Goal: Task Accomplishment & Management: Manage account settings

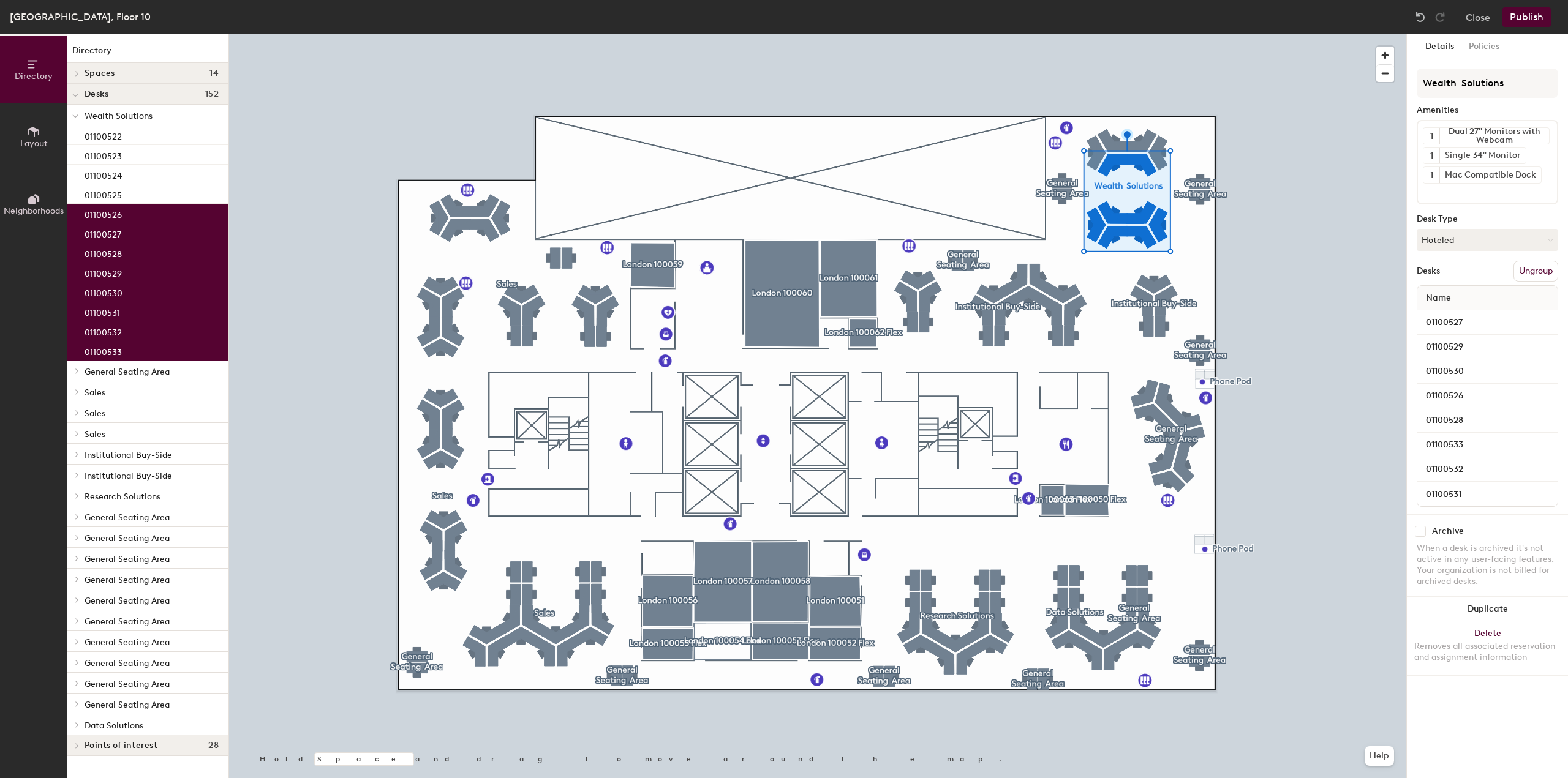
click at [1537, 270] on button "Ungroup" at bounding box center [1536, 271] width 45 height 20
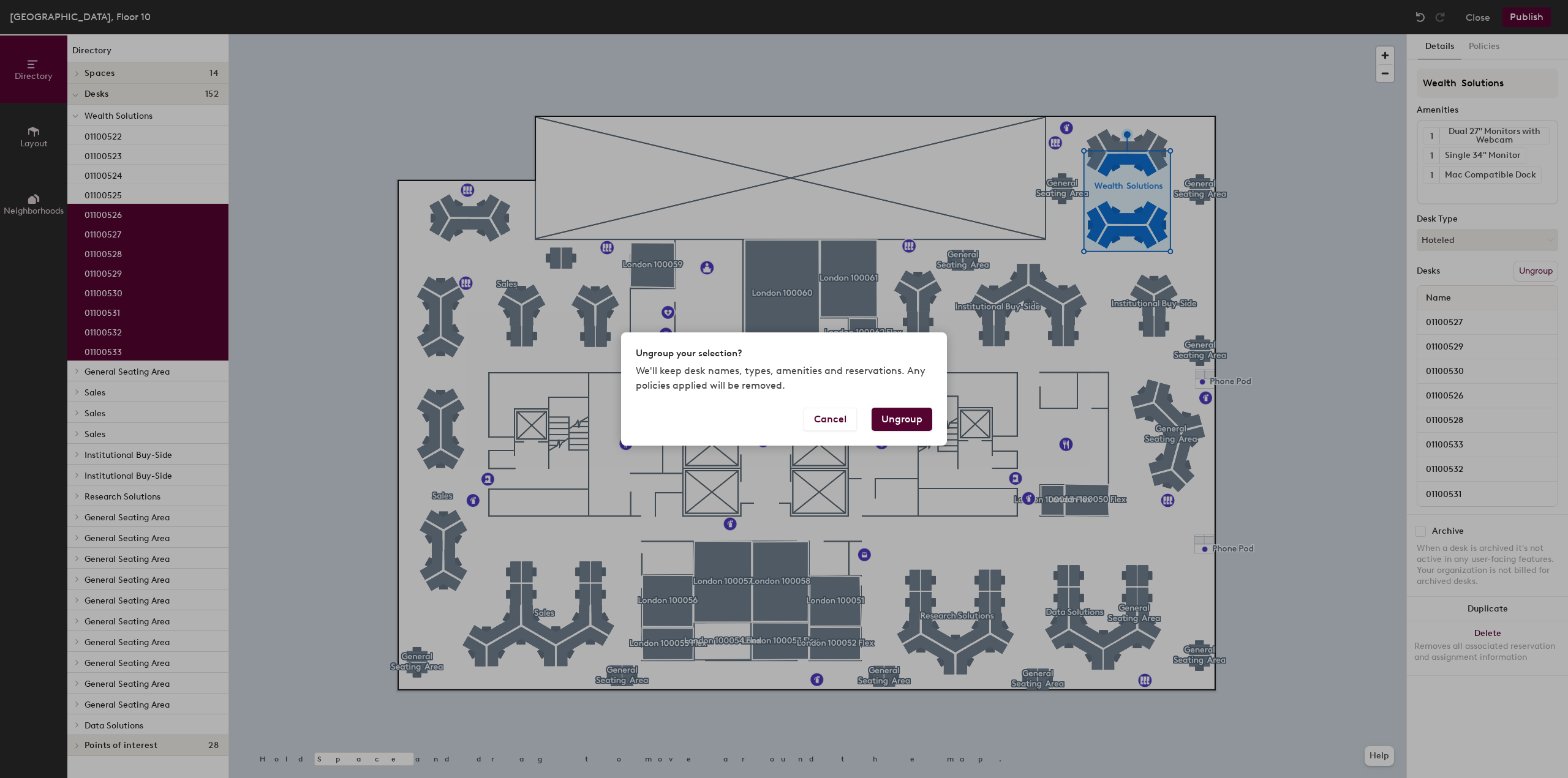
click at [1285, 266] on div "Ungroup your selection? We'll keep desk names, types, amenities and reservation…" at bounding box center [784, 389] width 1568 height 778
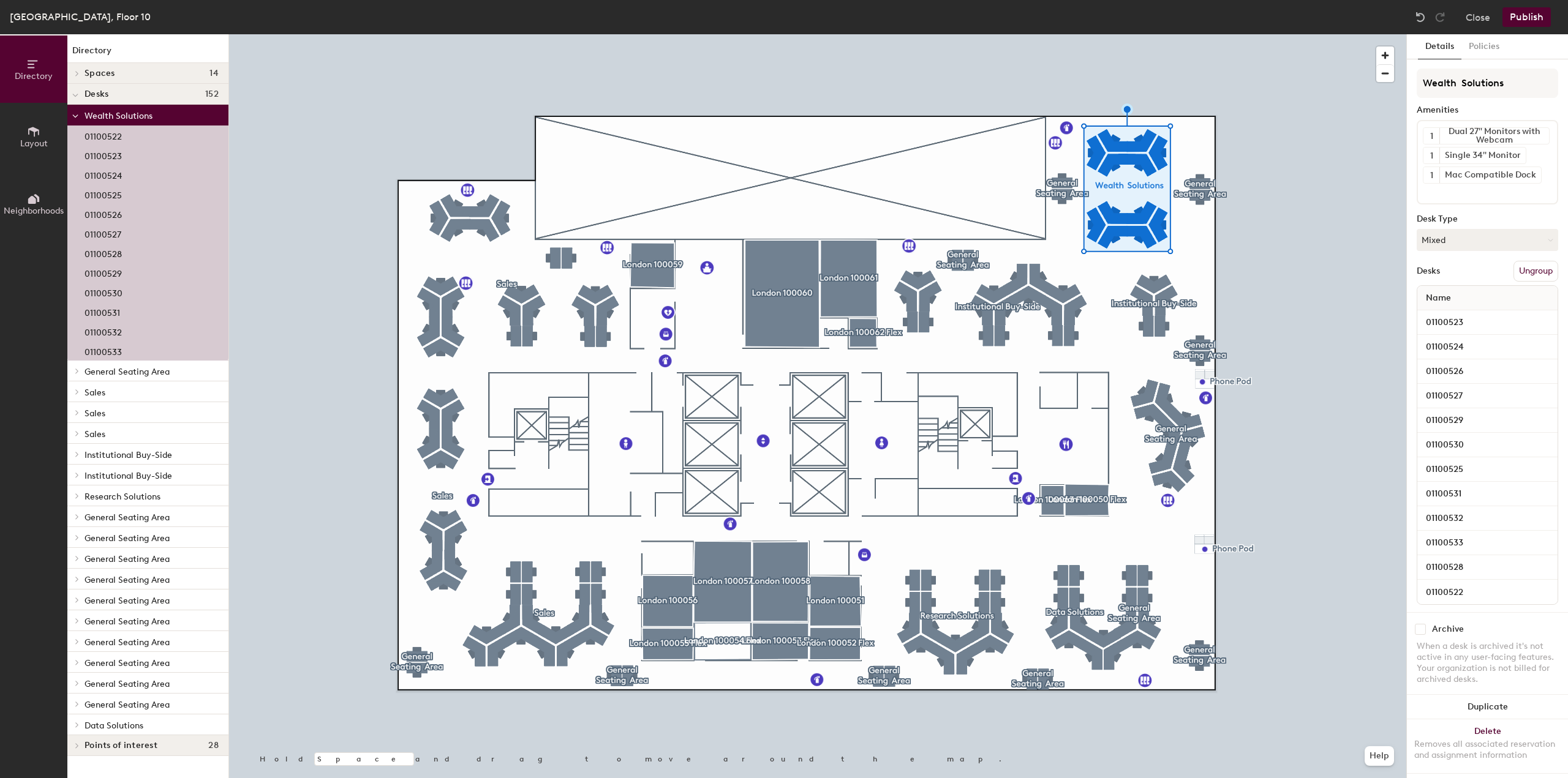
click at [1518, 266] on button "Ungroup" at bounding box center [1536, 271] width 45 height 20
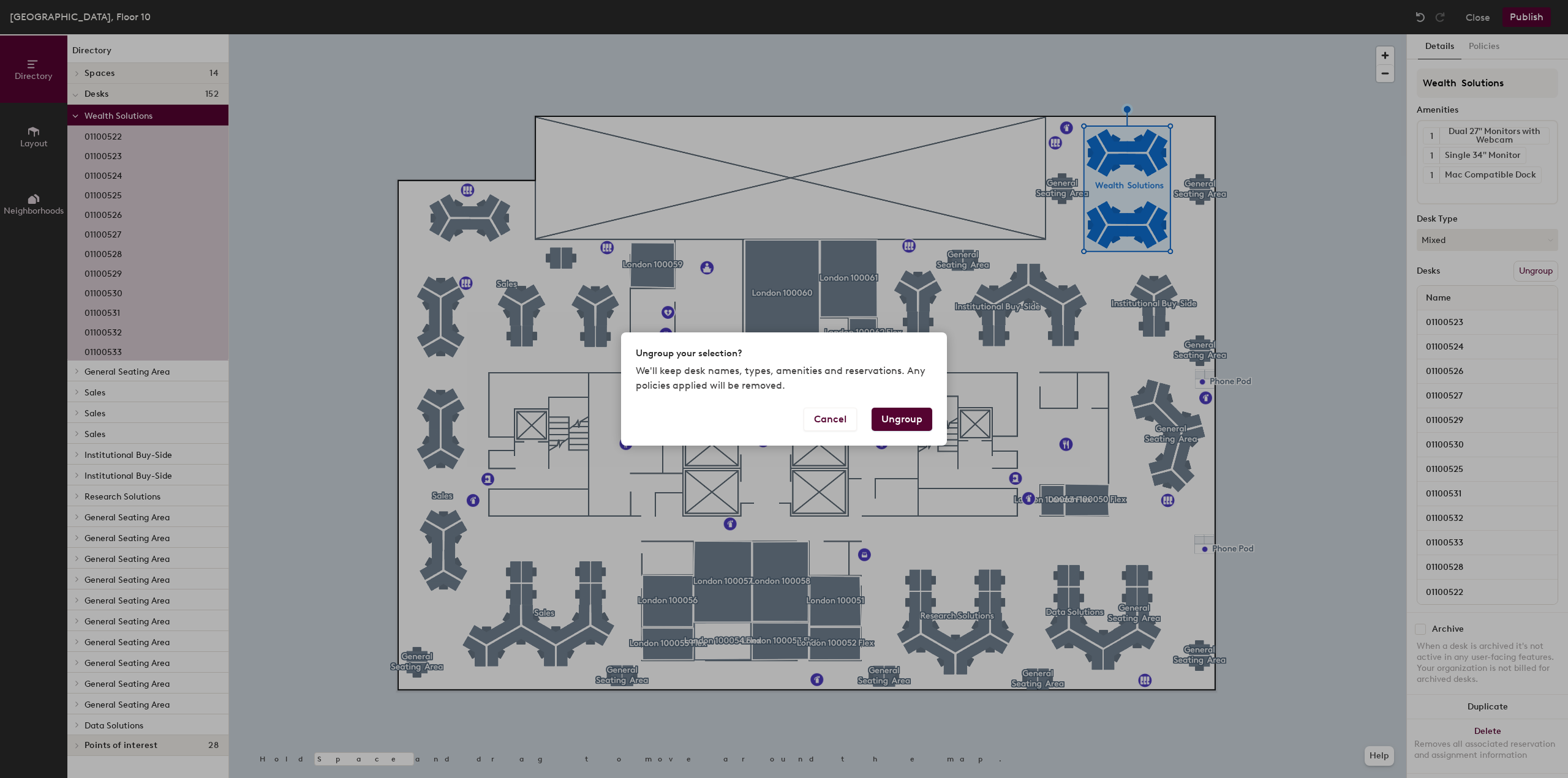
click at [901, 426] on button "Ungroup" at bounding box center [902, 420] width 61 height 23
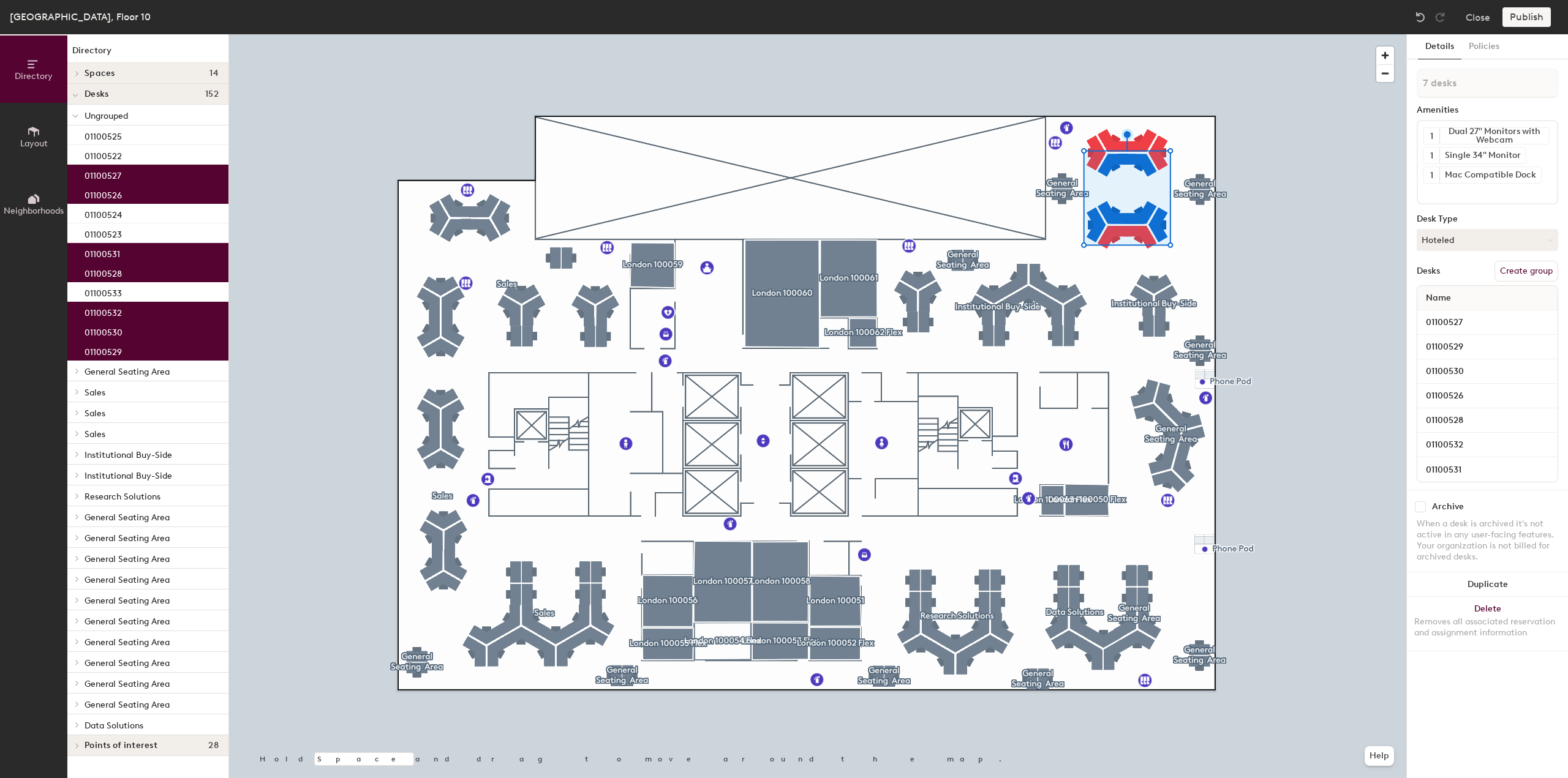
type input "8 desks"
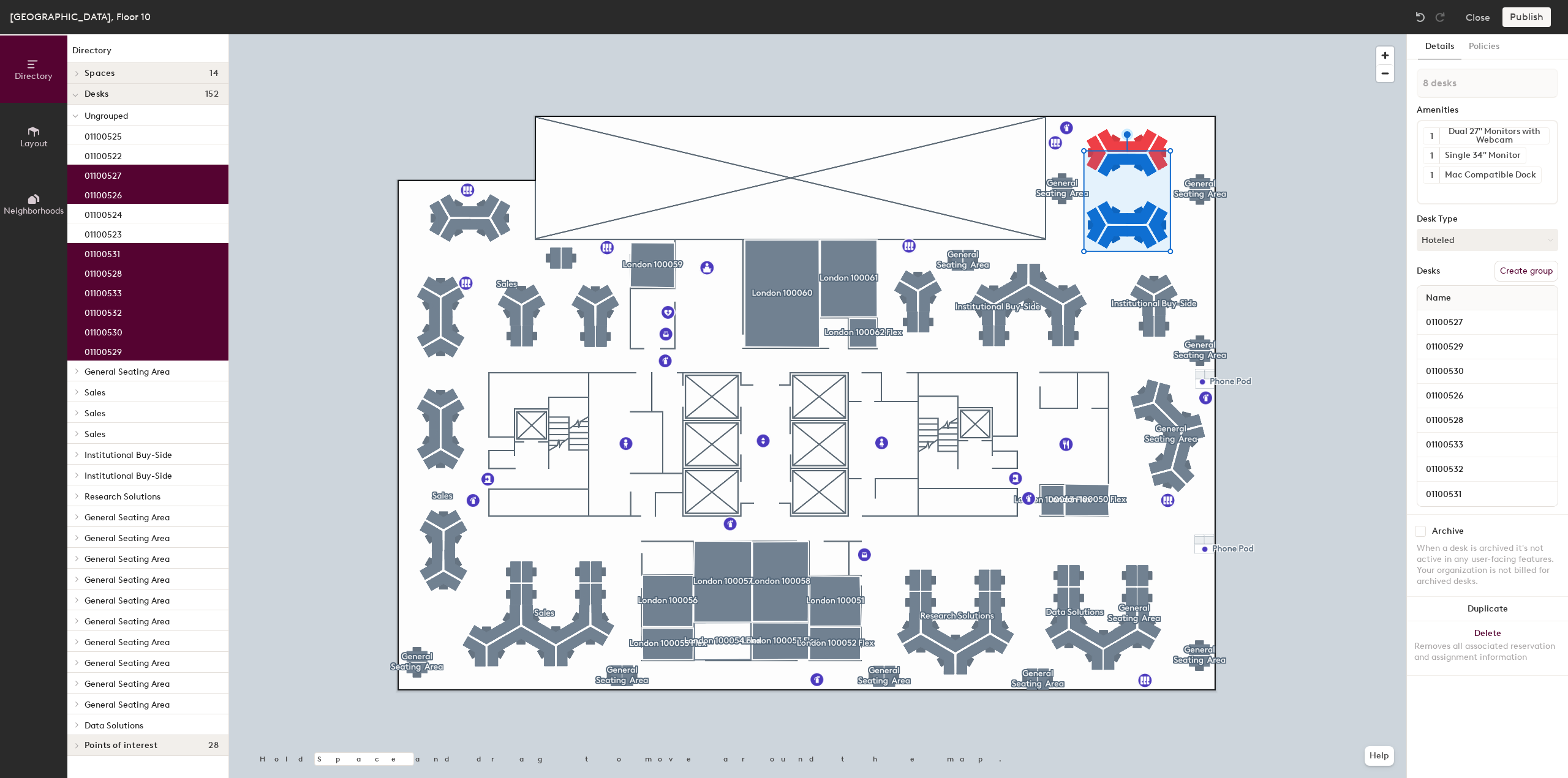
click at [1513, 271] on button "Create group" at bounding box center [1526, 271] width 63 height 20
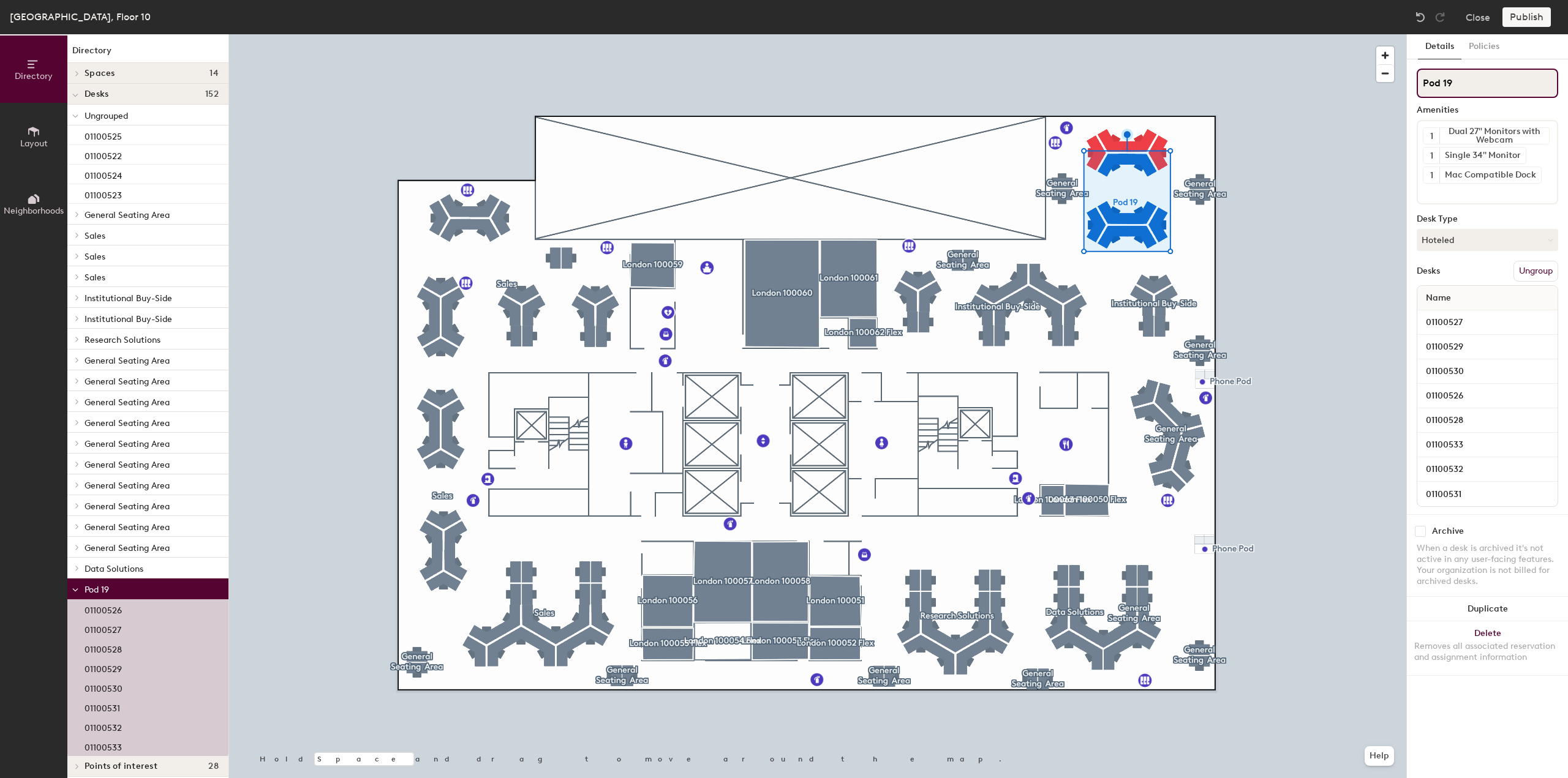
click at [1379, 86] on div "Directory Layout Neighborhoods Directory Spaces [GEOGRAPHIC_DATA] Flex London 1…" at bounding box center [784, 405] width 1568 height 744
type input "C"
type input "Cusip"
click at [1488, 217] on div "Desk Type" at bounding box center [1488, 219] width 142 height 10
click at [1515, 17] on div "Publish" at bounding box center [1531, 17] width 56 height 20
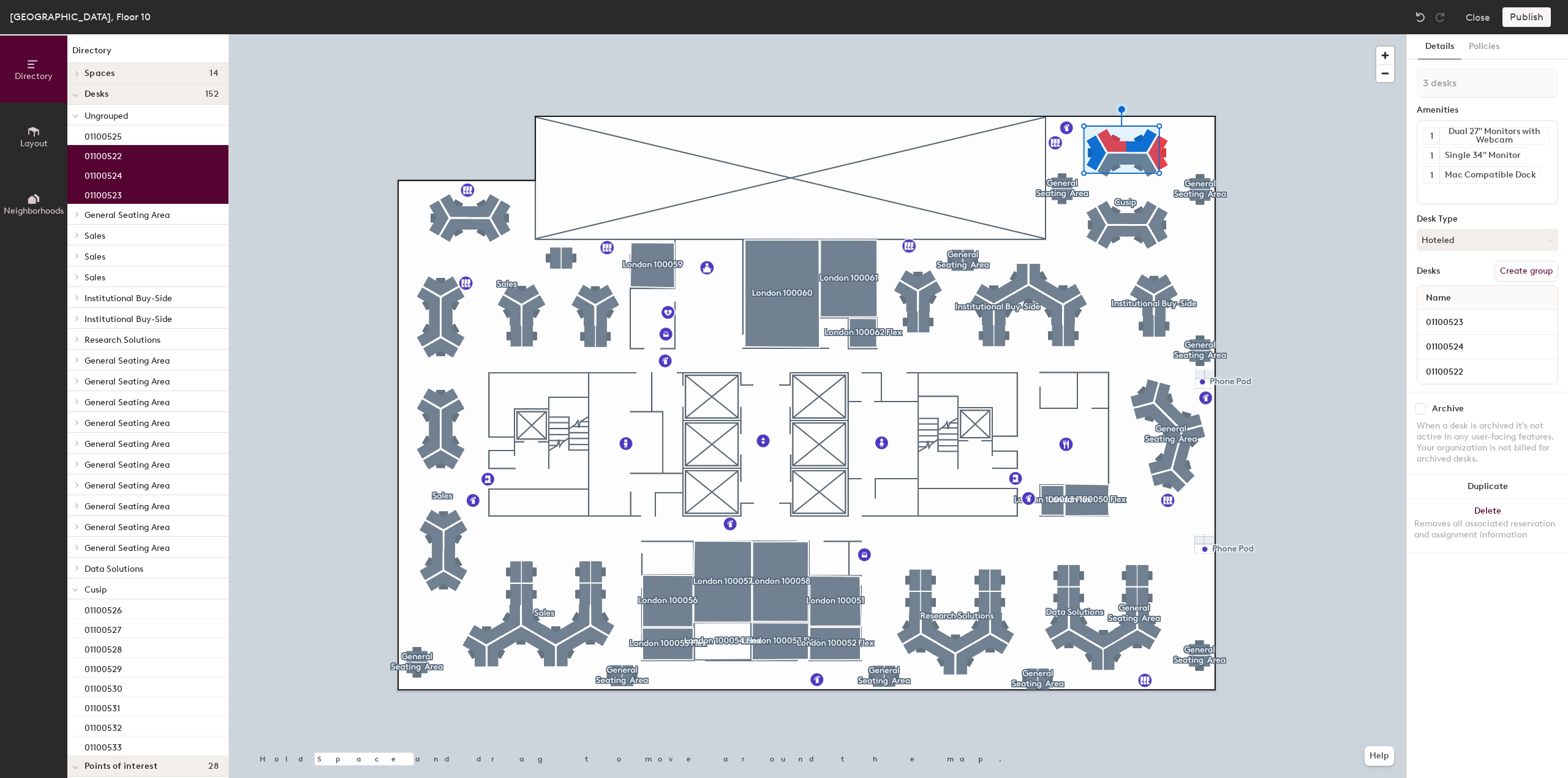
type input "4 desks"
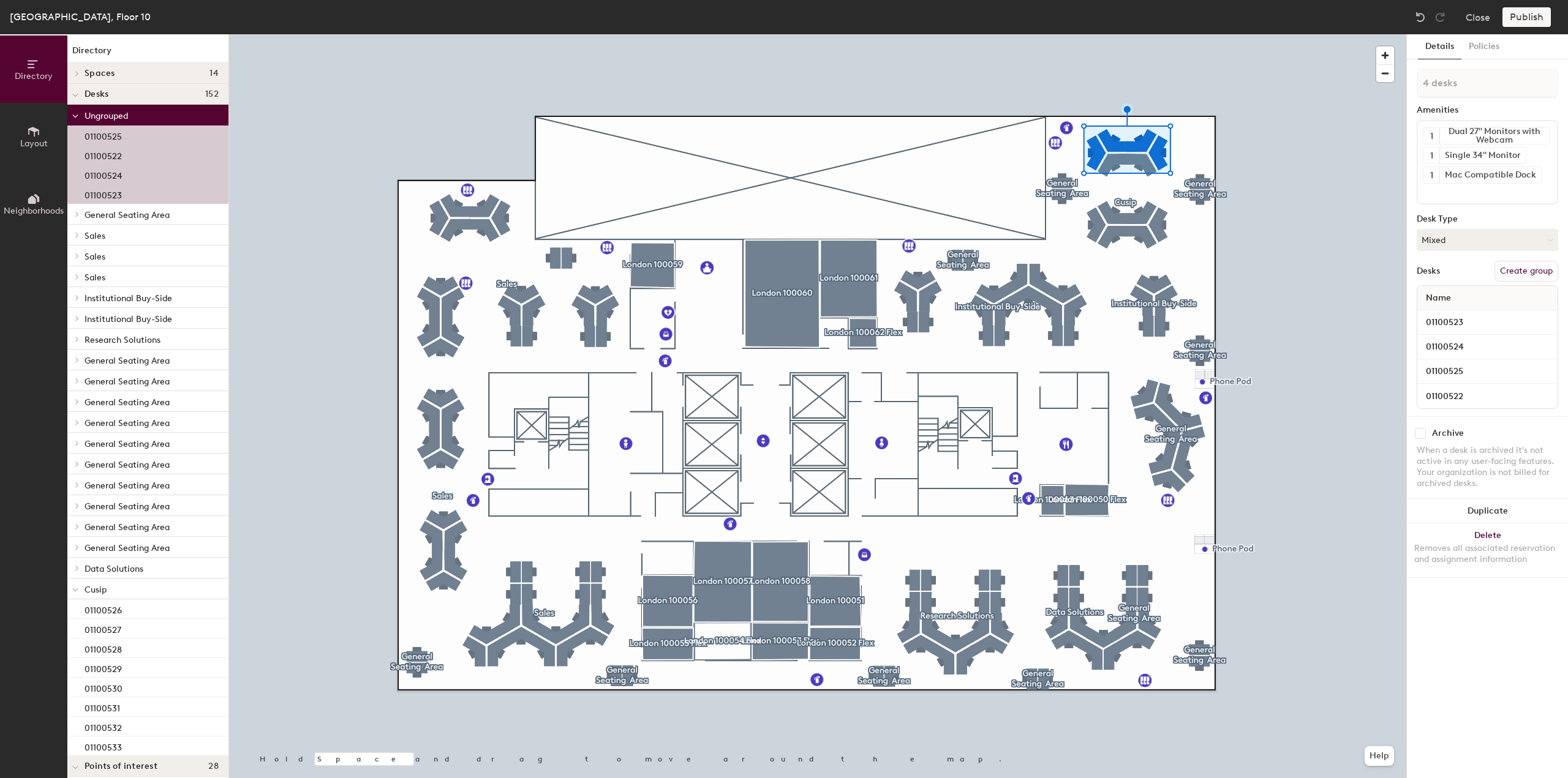
click at [1527, 278] on button "Create group" at bounding box center [1526, 271] width 63 height 20
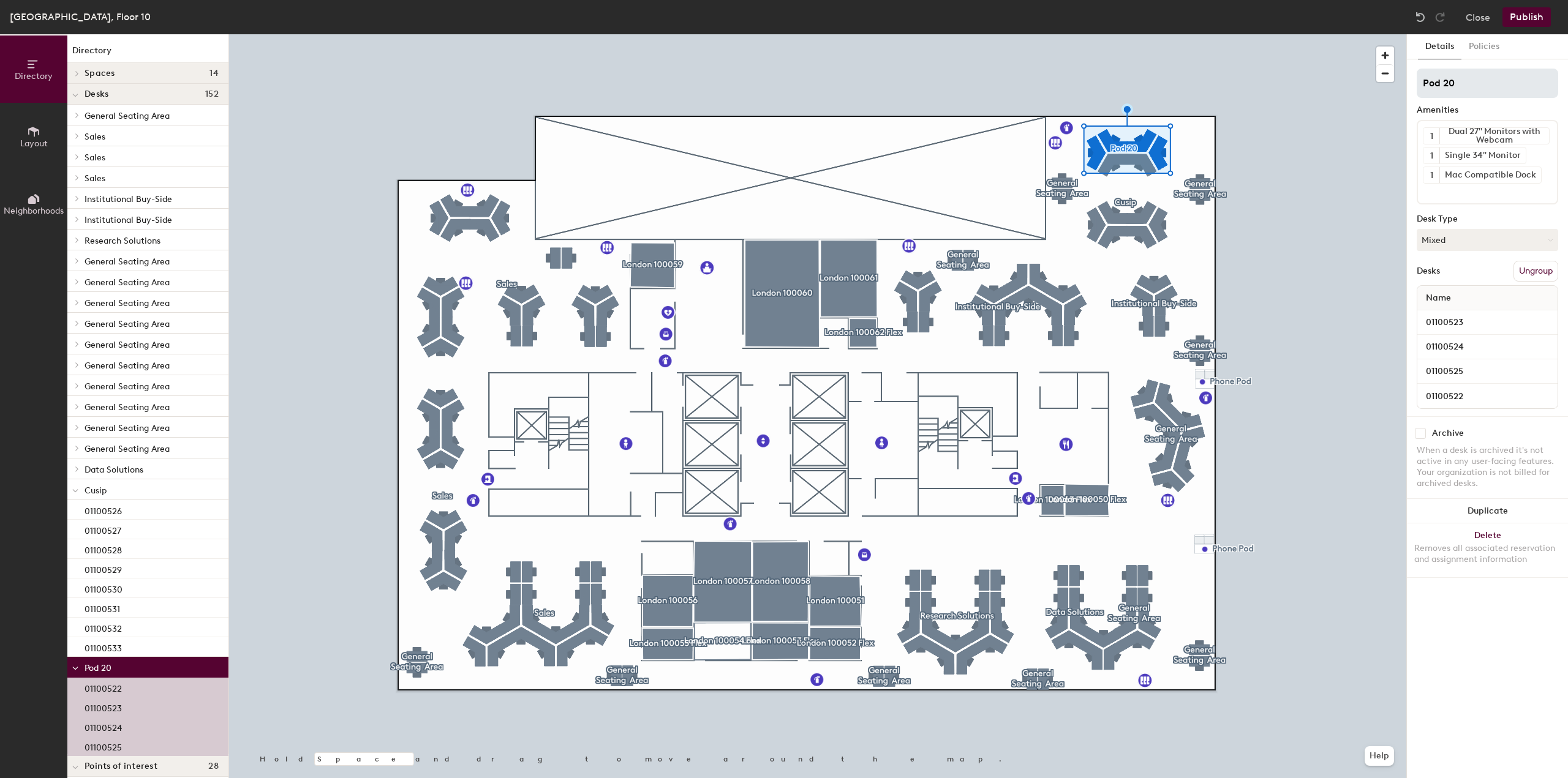
click at [1387, 82] on div "Directory Layout Neighborhoods Directory Spaces [GEOGRAPHIC_DATA] 100063 Flex D…" at bounding box center [784, 405] width 1568 height 744
type input "w"
type input "Wealth Solutions"
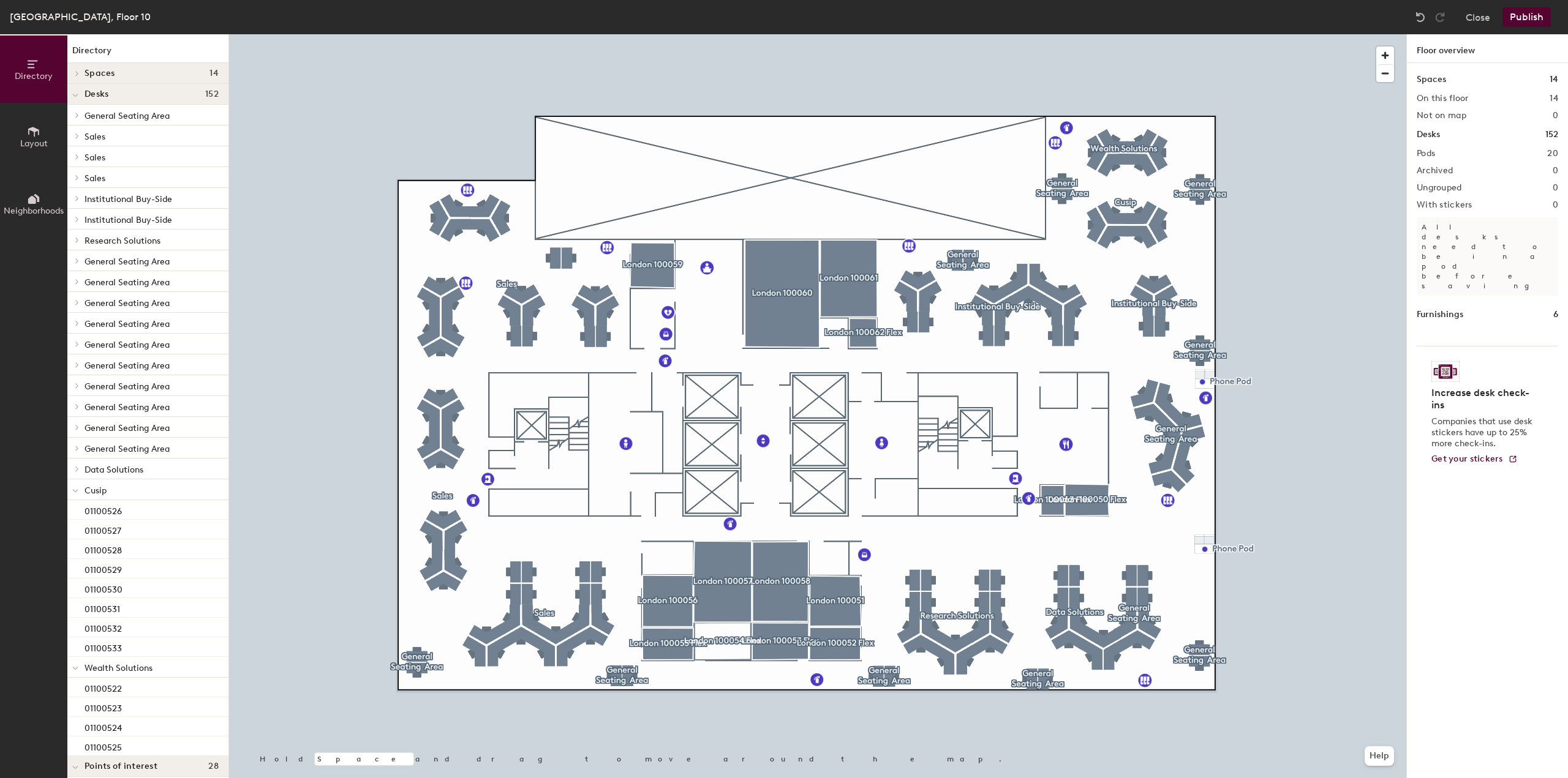
click at [1516, 20] on button "Publish" at bounding box center [1527, 17] width 48 height 20
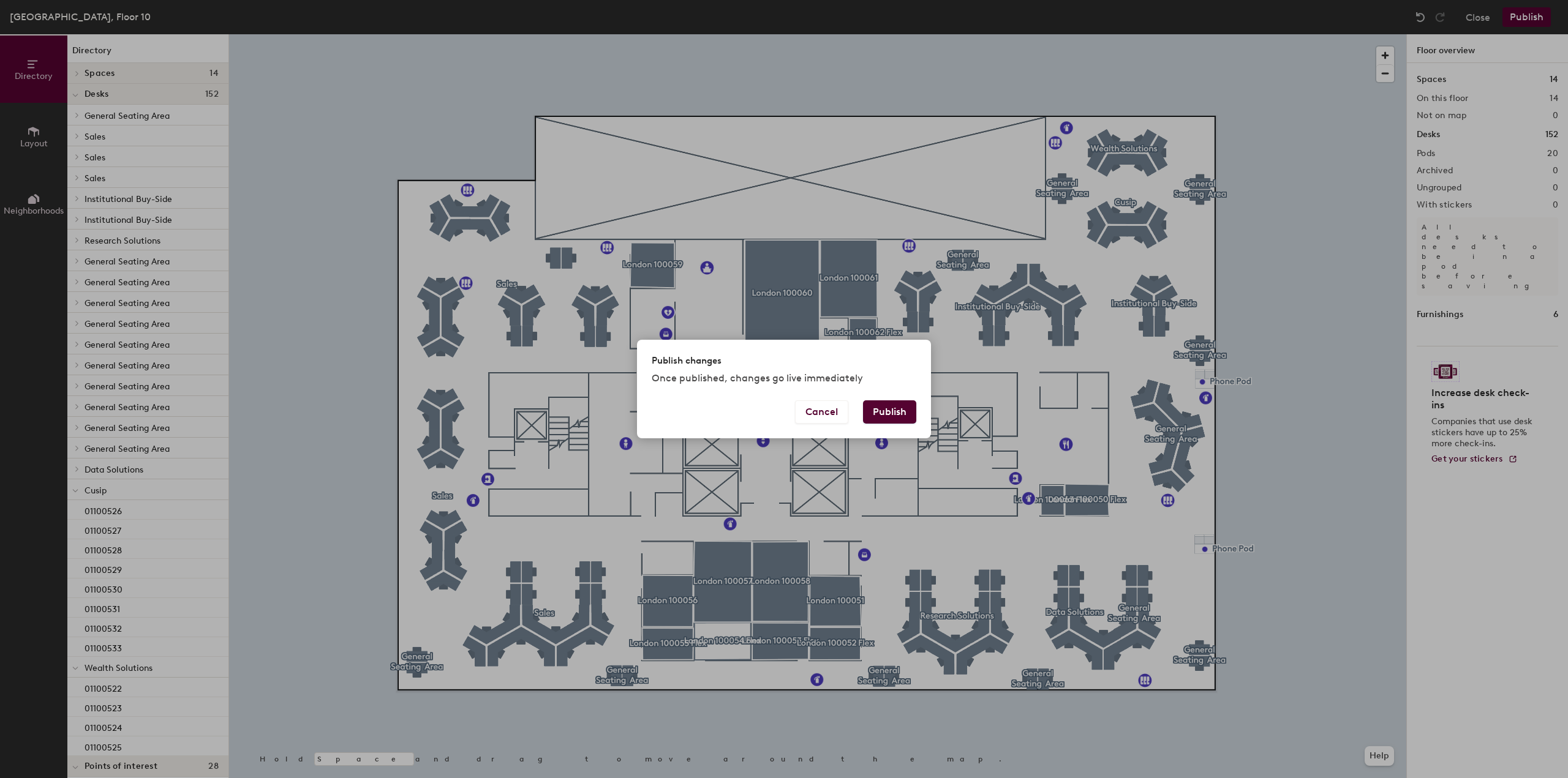
click at [898, 412] on button "Publish" at bounding box center [890, 412] width 53 height 23
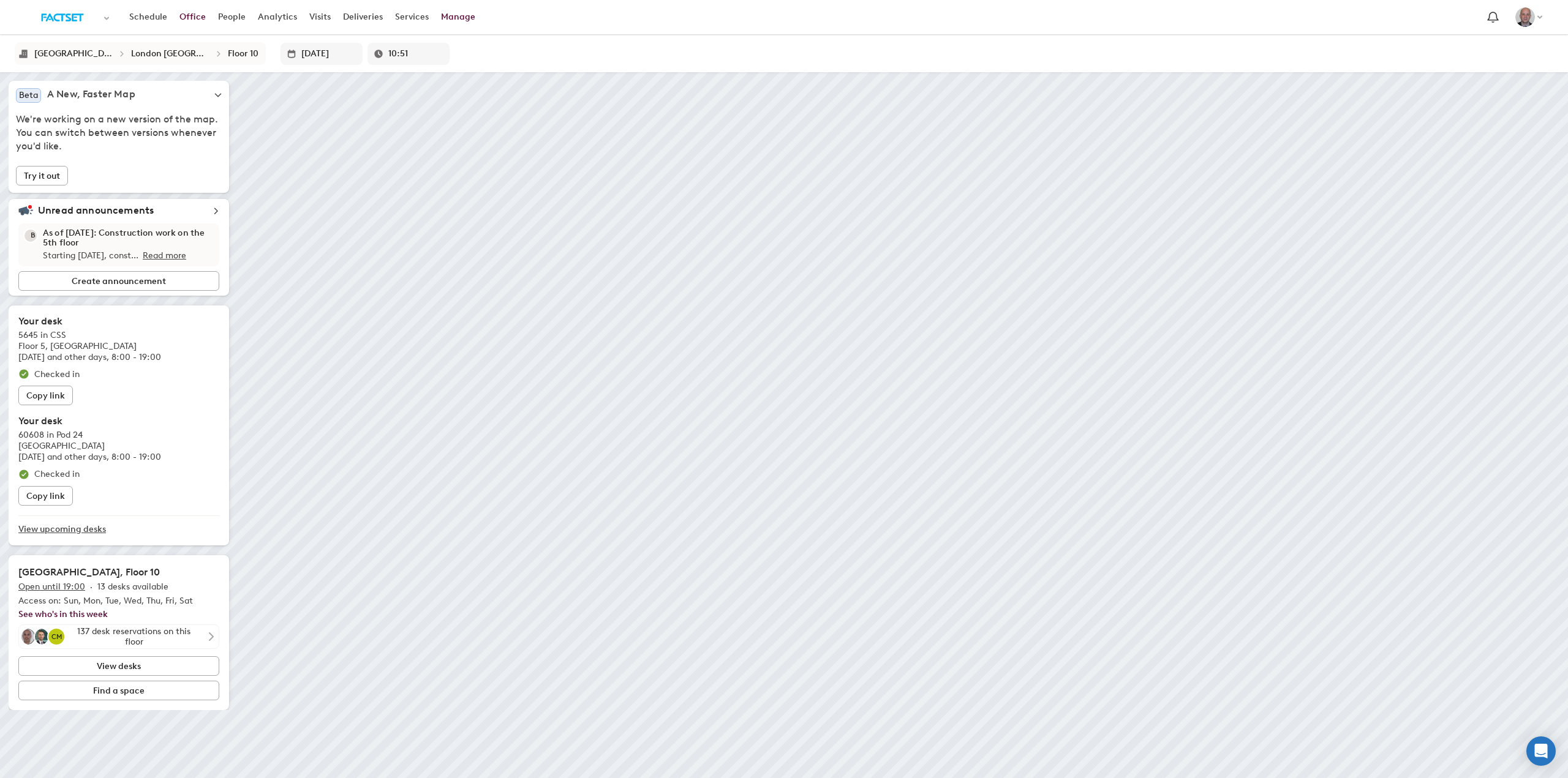
drag, startPoint x: 0, startPoint y: 0, endPoint x: 447, endPoint y: 19, distance: 447.4
click at [447, 19] on link "Manage" at bounding box center [458, 17] width 46 height 22
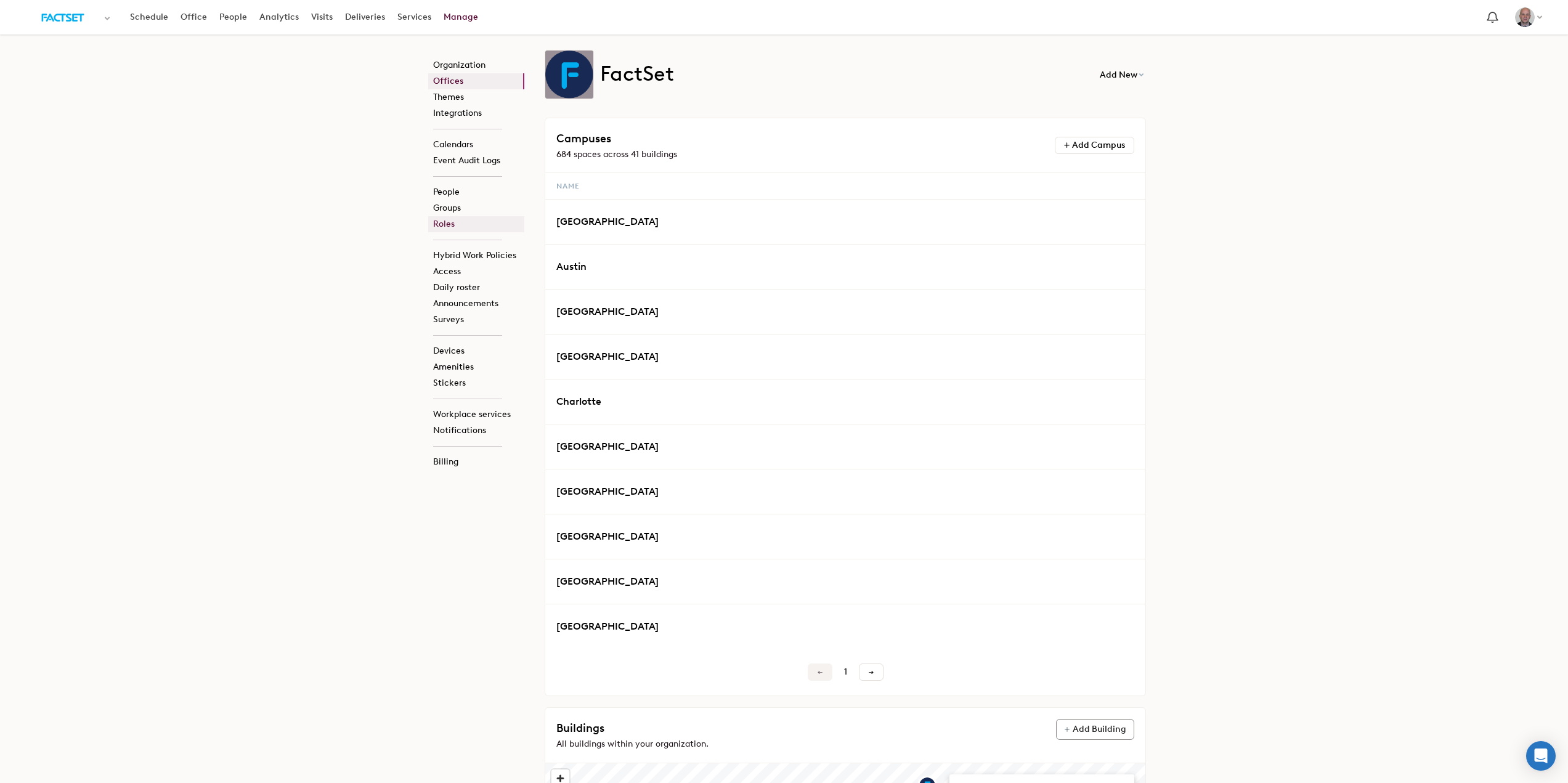
click at [450, 225] on link "Roles" at bounding box center [476, 224] width 96 height 16
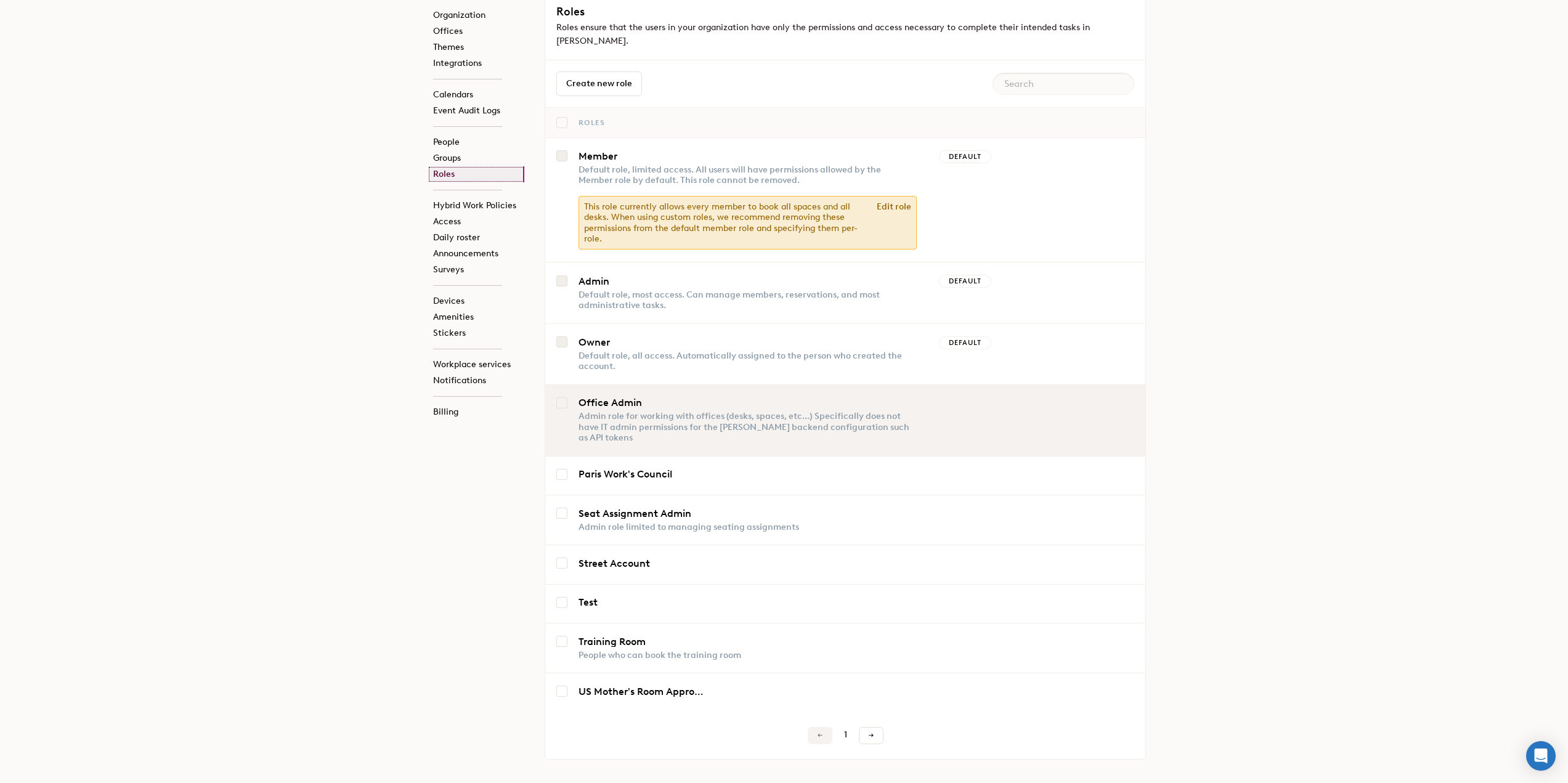
scroll to position [63, 0]
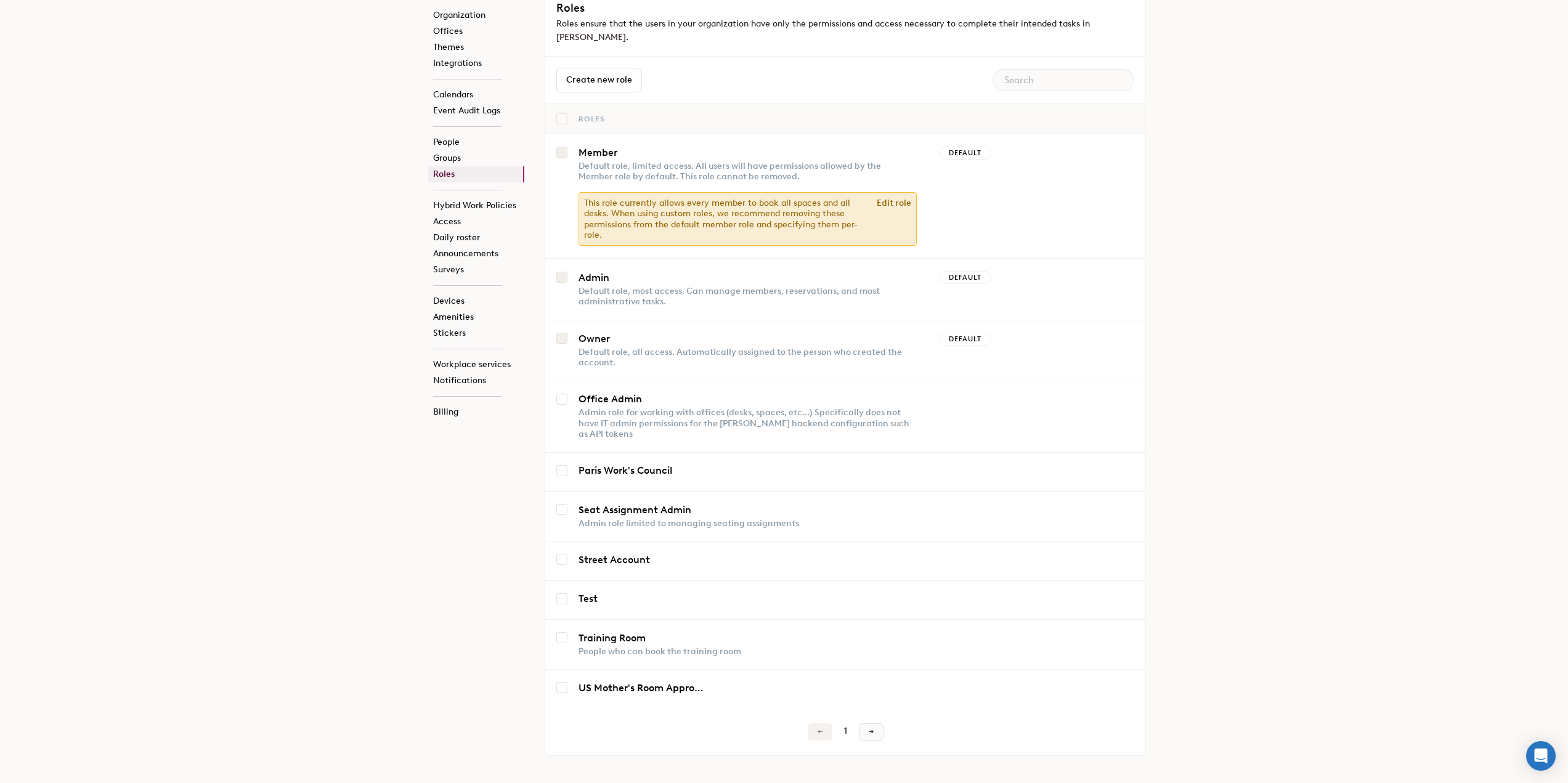
click at [862, 724] on link at bounding box center [871, 732] width 24 height 17
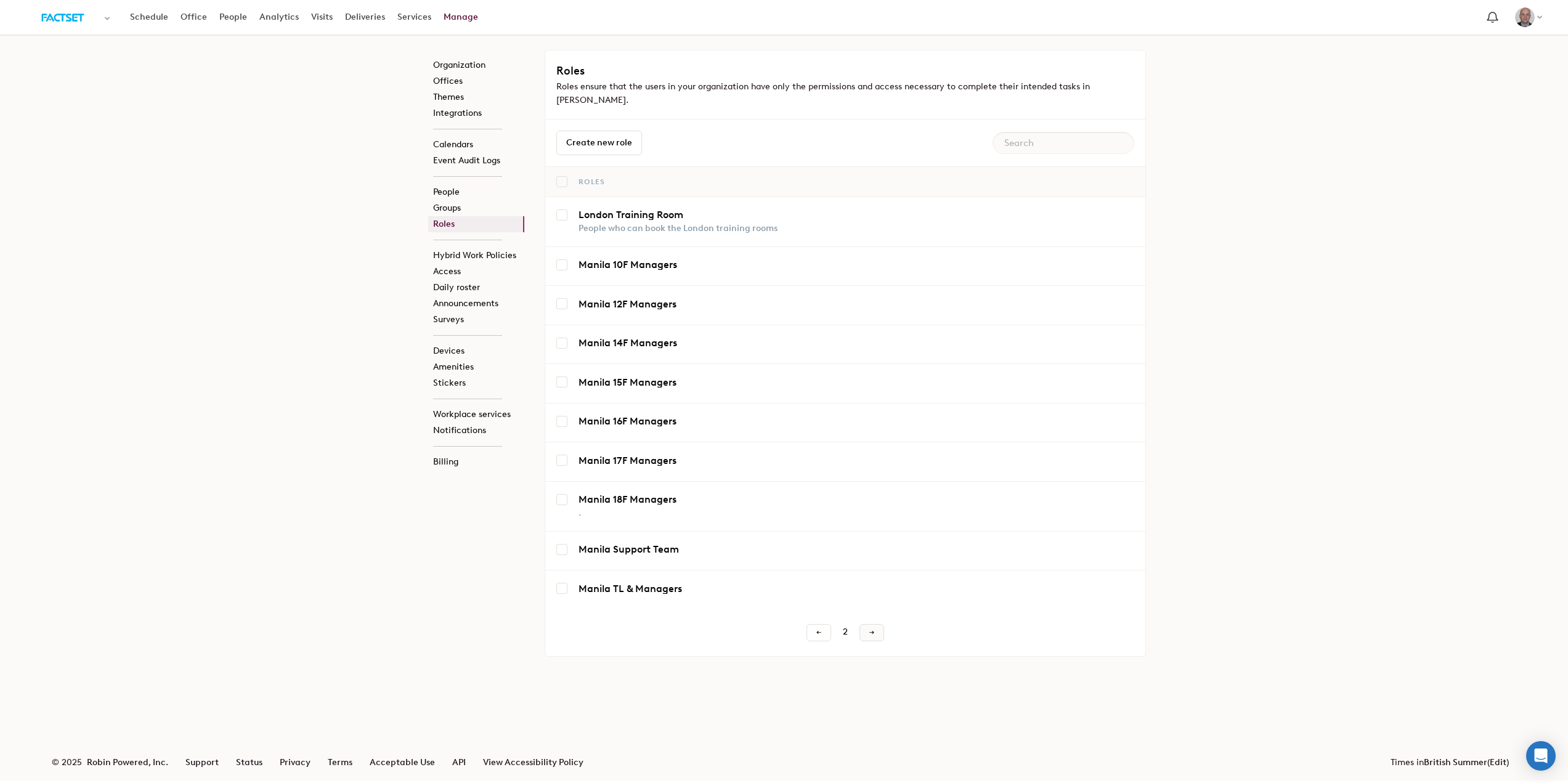
scroll to position [0, 0]
click at [871, 624] on link at bounding box center [876, 632] width 24 height 17
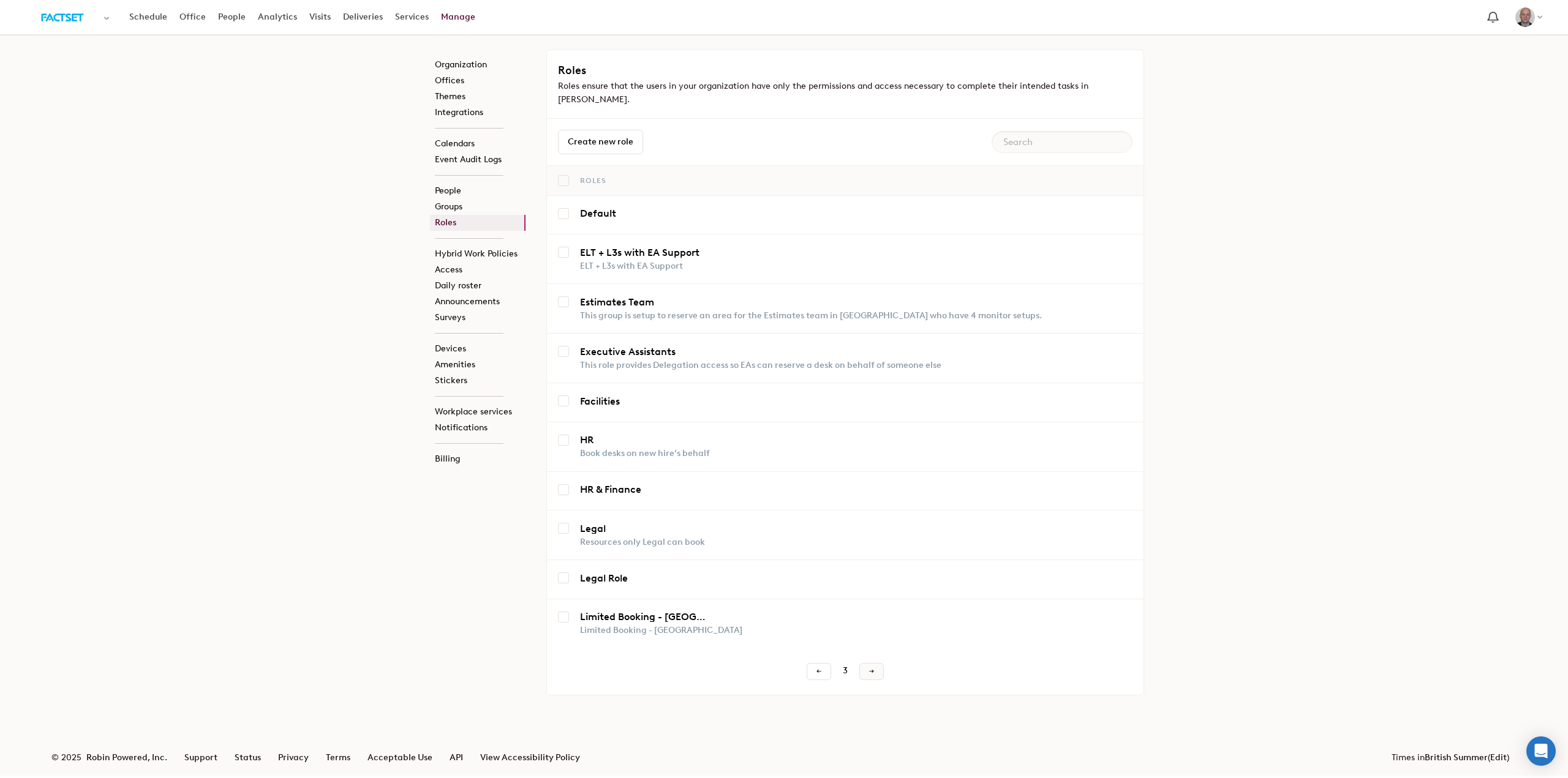
click at [870, 668] on span at bounding box center [872, 671] width 6 height 6
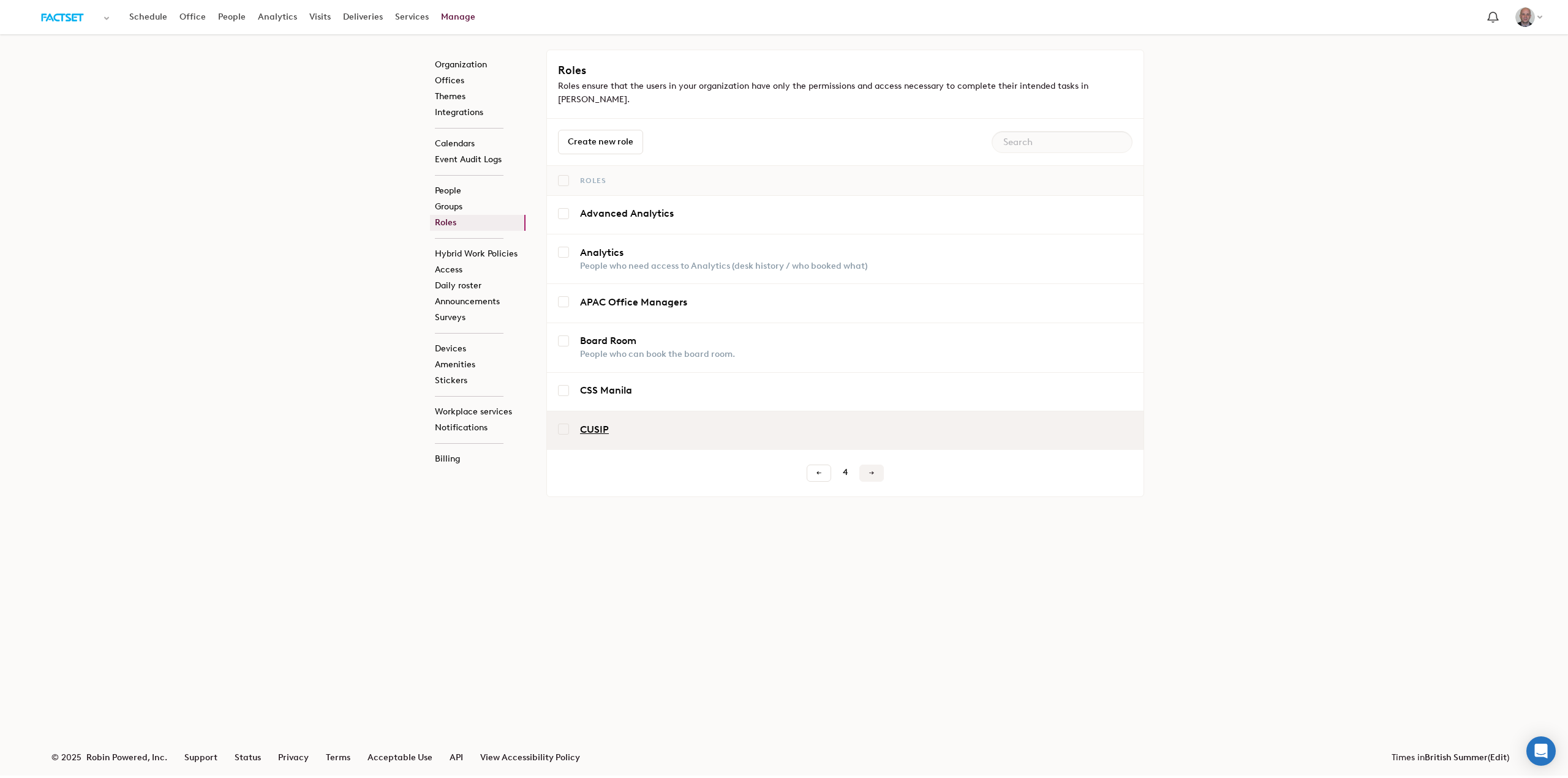
click at [595, 425] on link "CUSIP" at bounding box center [644, 430] width 128 height 10
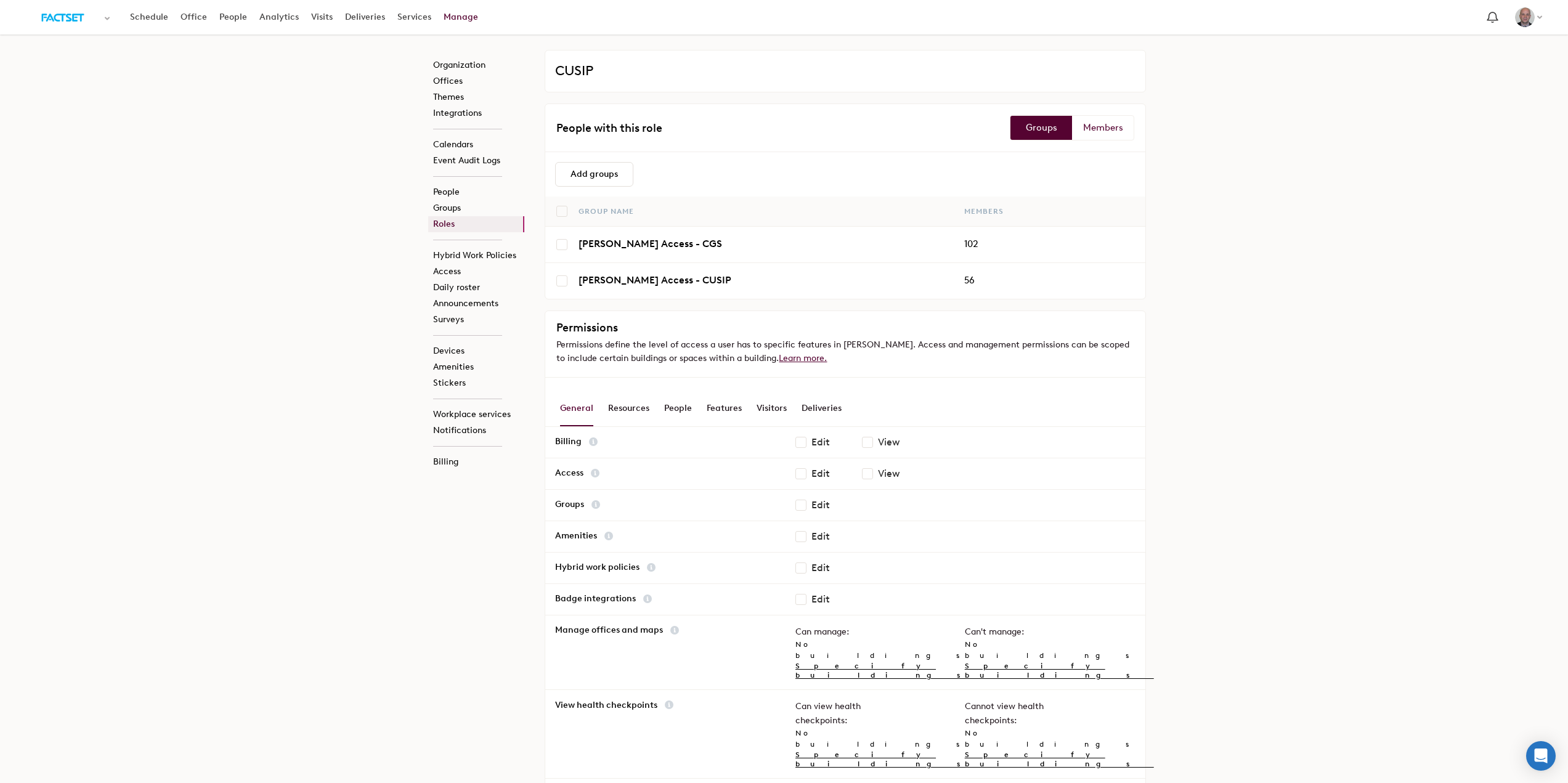
click at [442, 222] on link "Roles" at bounding box center [476, 224] width 96 height 16
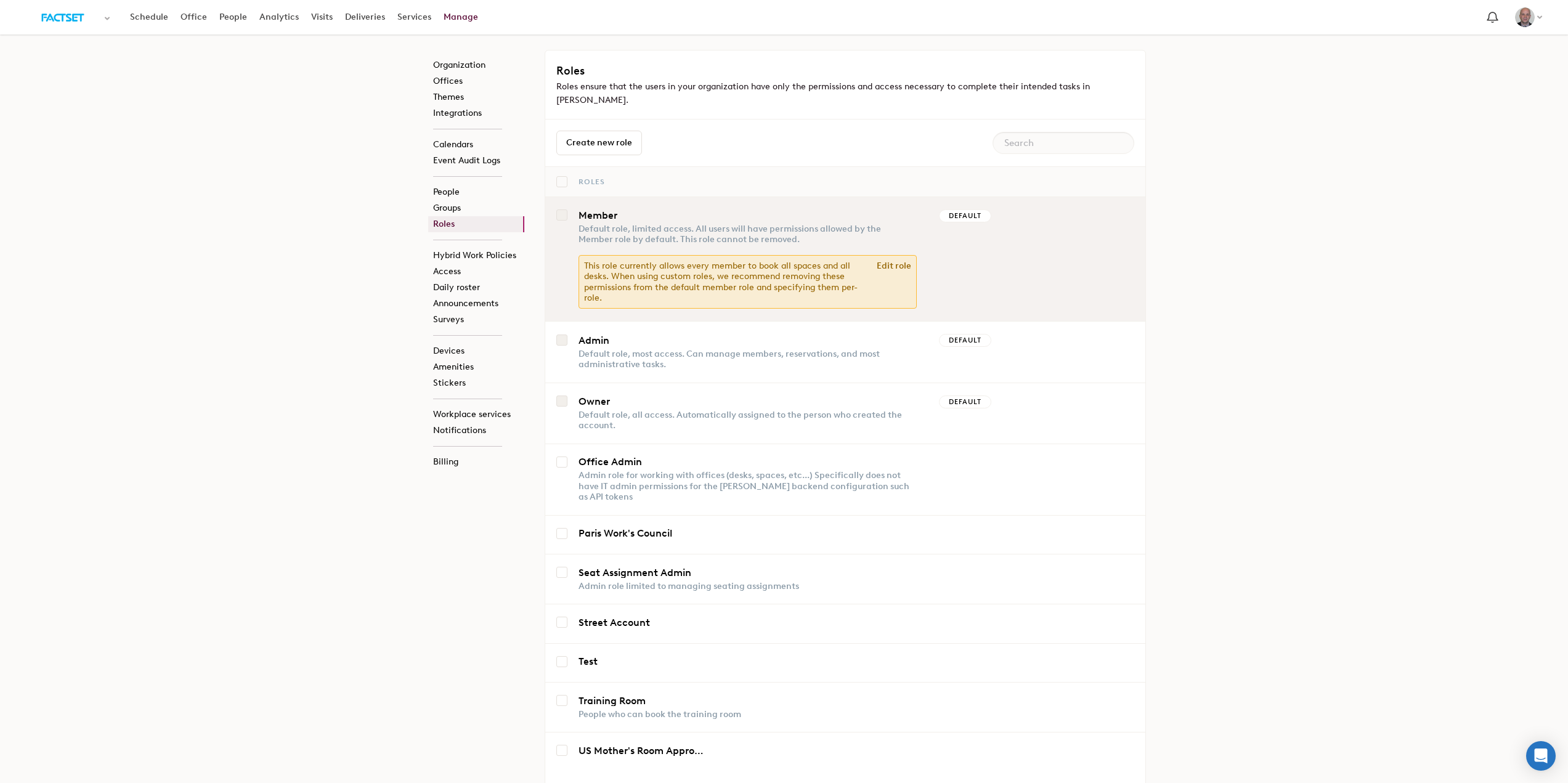
click at [911, 221] on div "Default role, limited access. All users will have permissions allowed by the Me…" at bounding box center [747, 232] width 338 height 24
click at [613, 221] on div "Default role, limited access. All users will have permissions allowed by the Me…" at bounding box center [747, 232] width 338 height 24
click at [602, 211] on link "Member" at bounding box center [643, 215] width 129 height 10
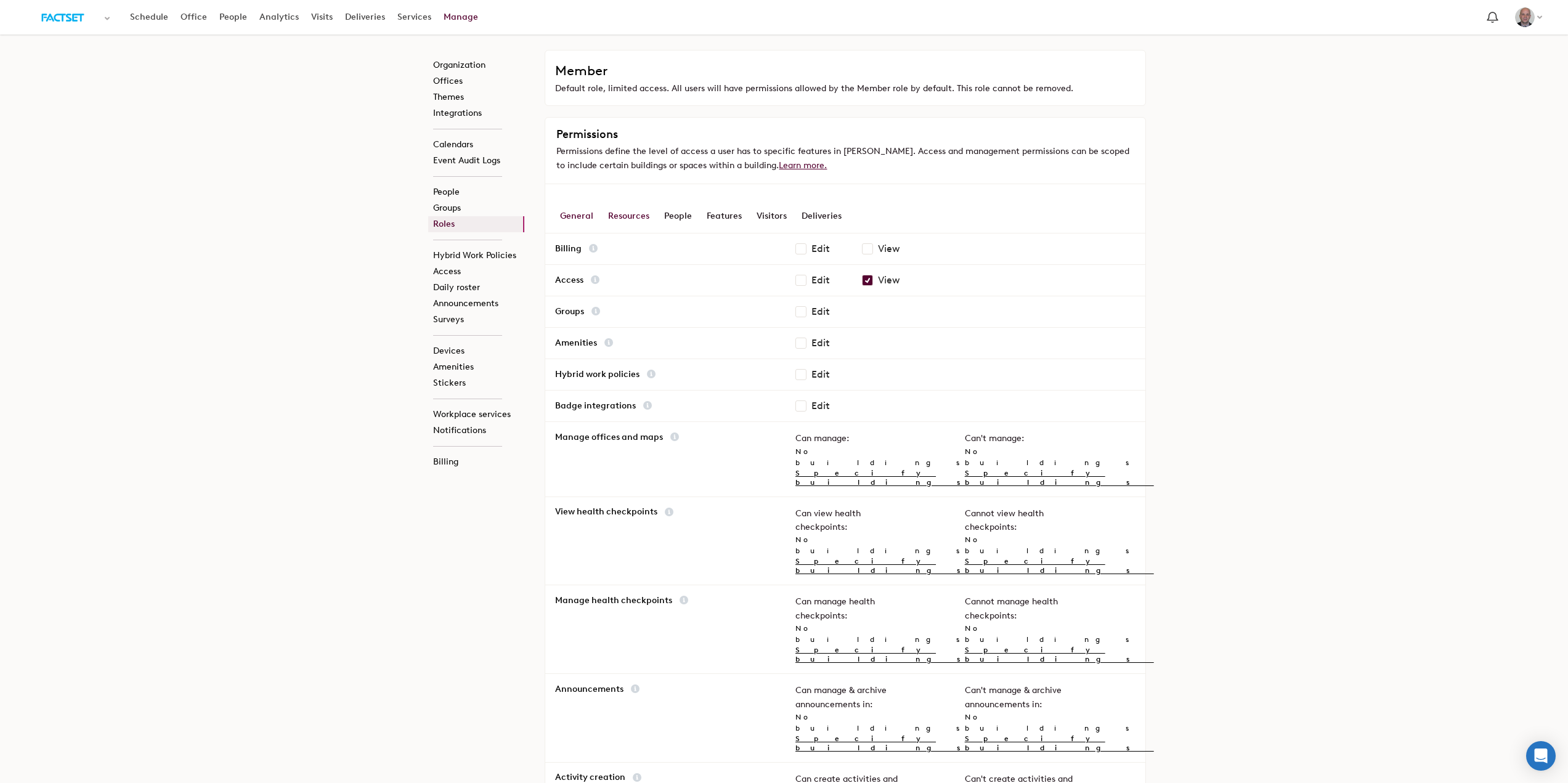
click at [614, 214] on div "Resources" at bounding box center [628, 216] width 41 height 34
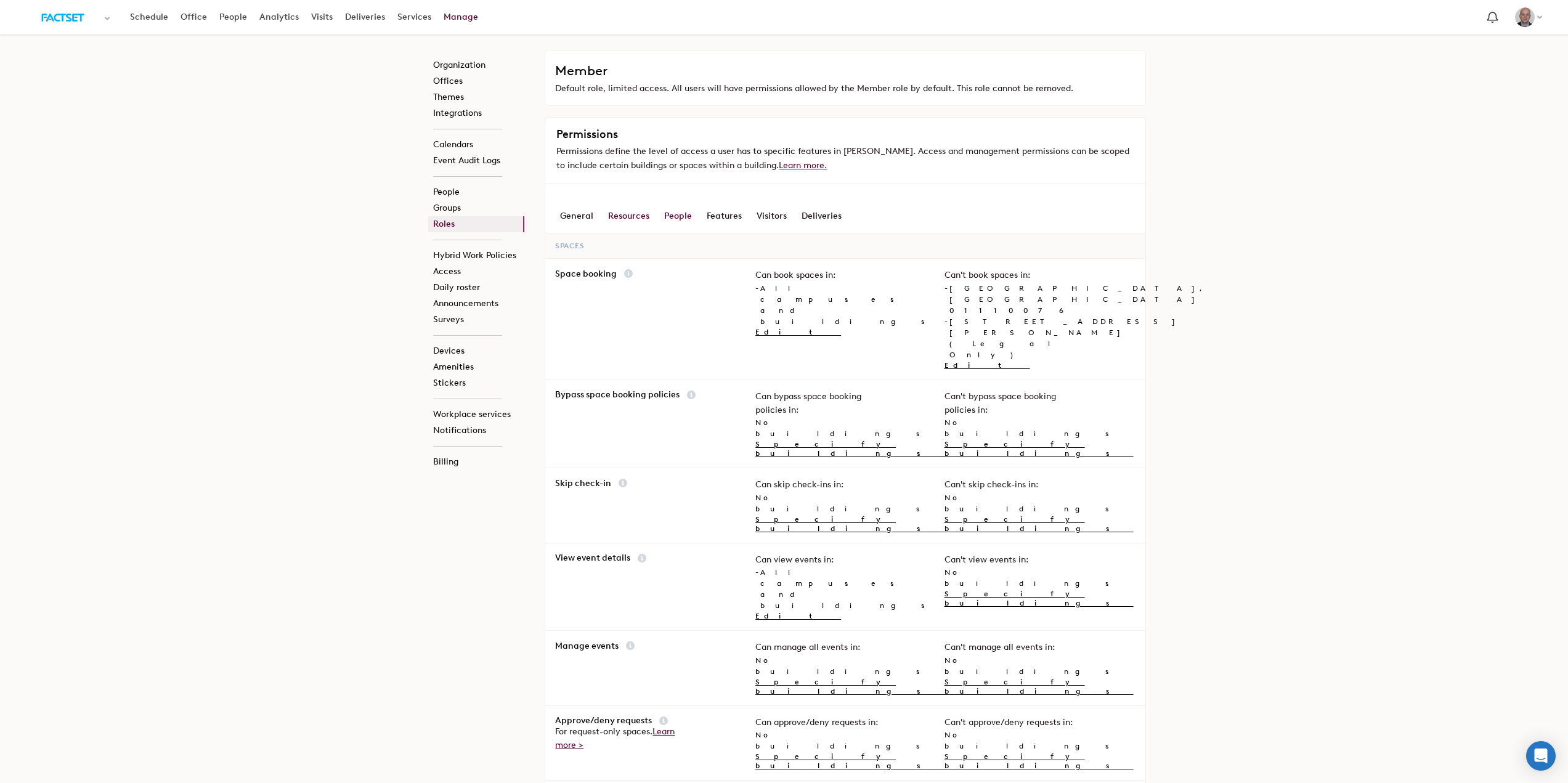
click at [668, 213] on div "People" at bounding box center [678, 216] width 28 height 34
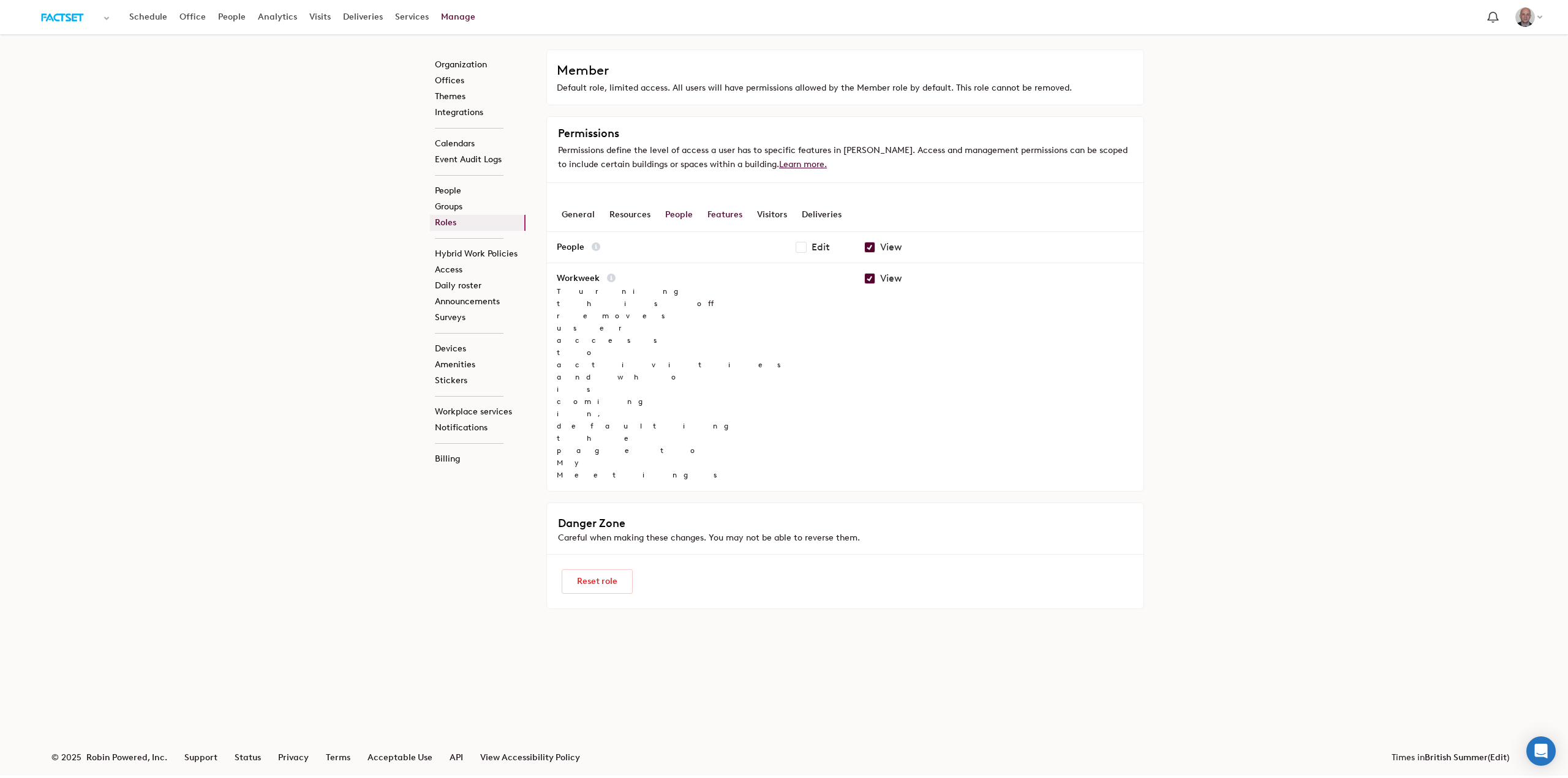
click at [722, 216] on div "Features" at bounding box center [725, 215] width 35 height 34
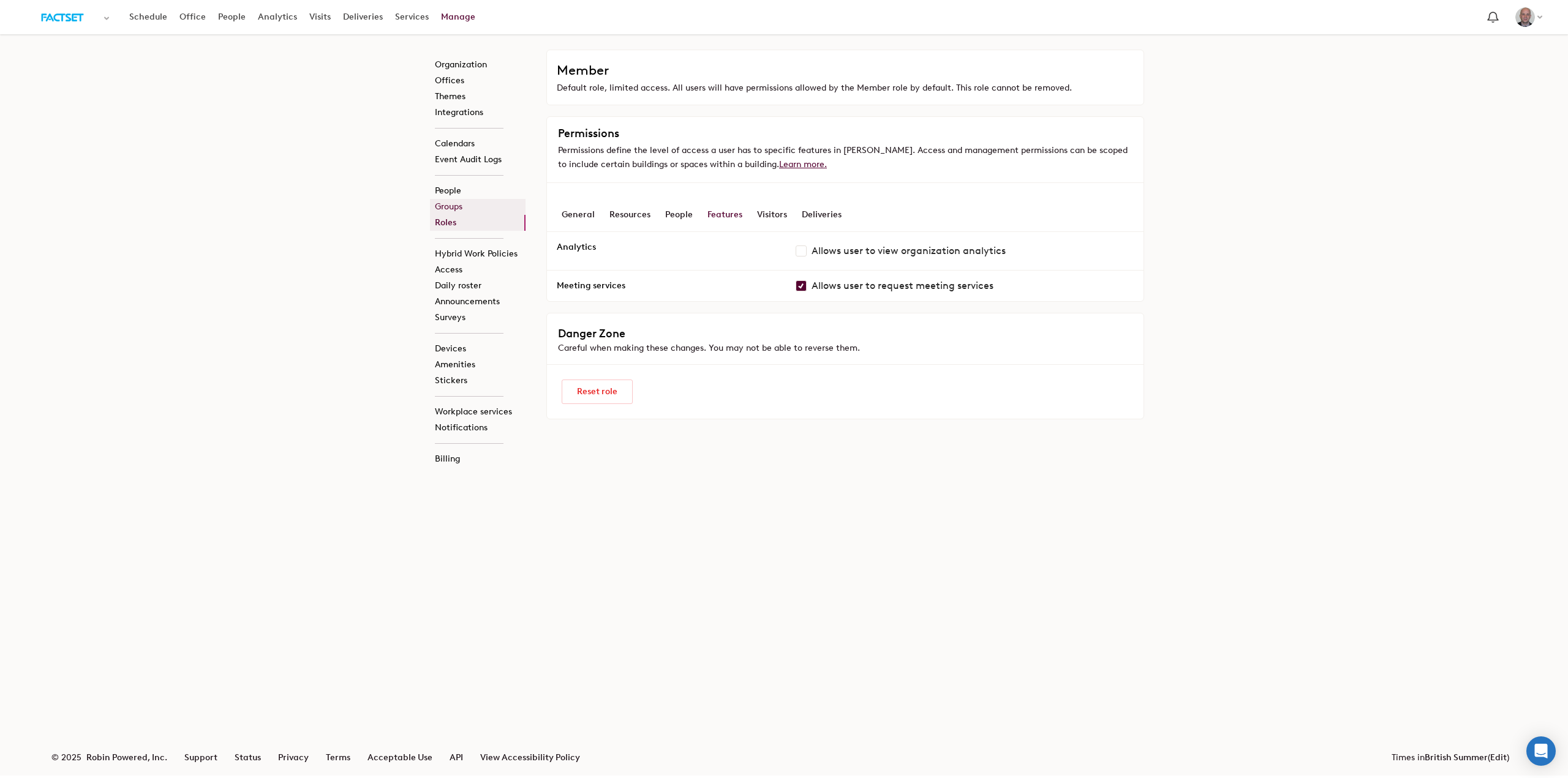
click at [444, 208] on link "Groups" at bounding box center [477, 207] width 95 height 16
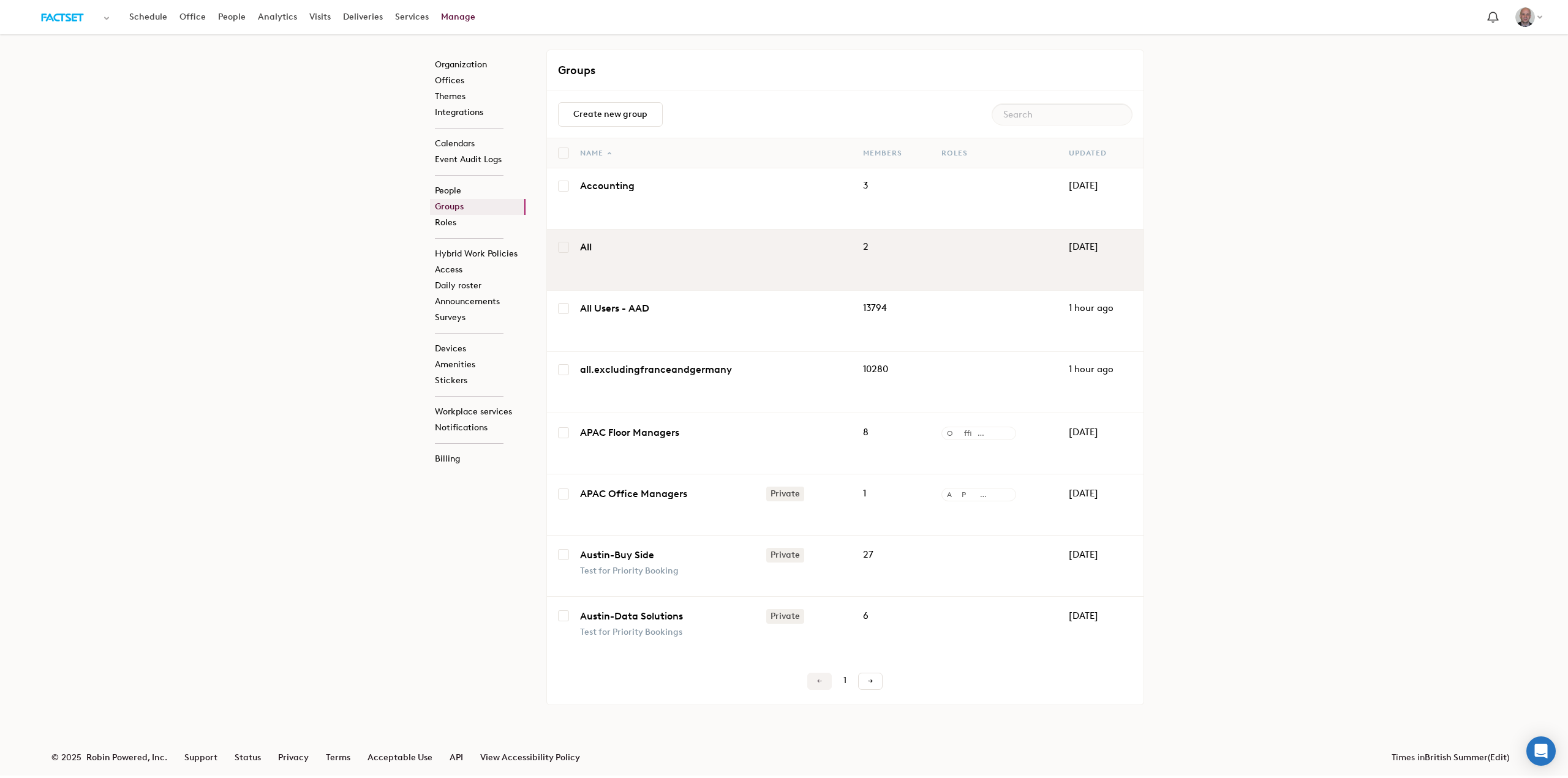
click at [590, 238] on td "All" at bounding box center [710, 260] width 283 height 61
drag, startPoint x: 591, startPoint y: 249, endPoint x: 569, endPoint y: 246, distance: 22.2
click at [589, 249] on link "All" at bounding box center [672, 247] width 184 height 10
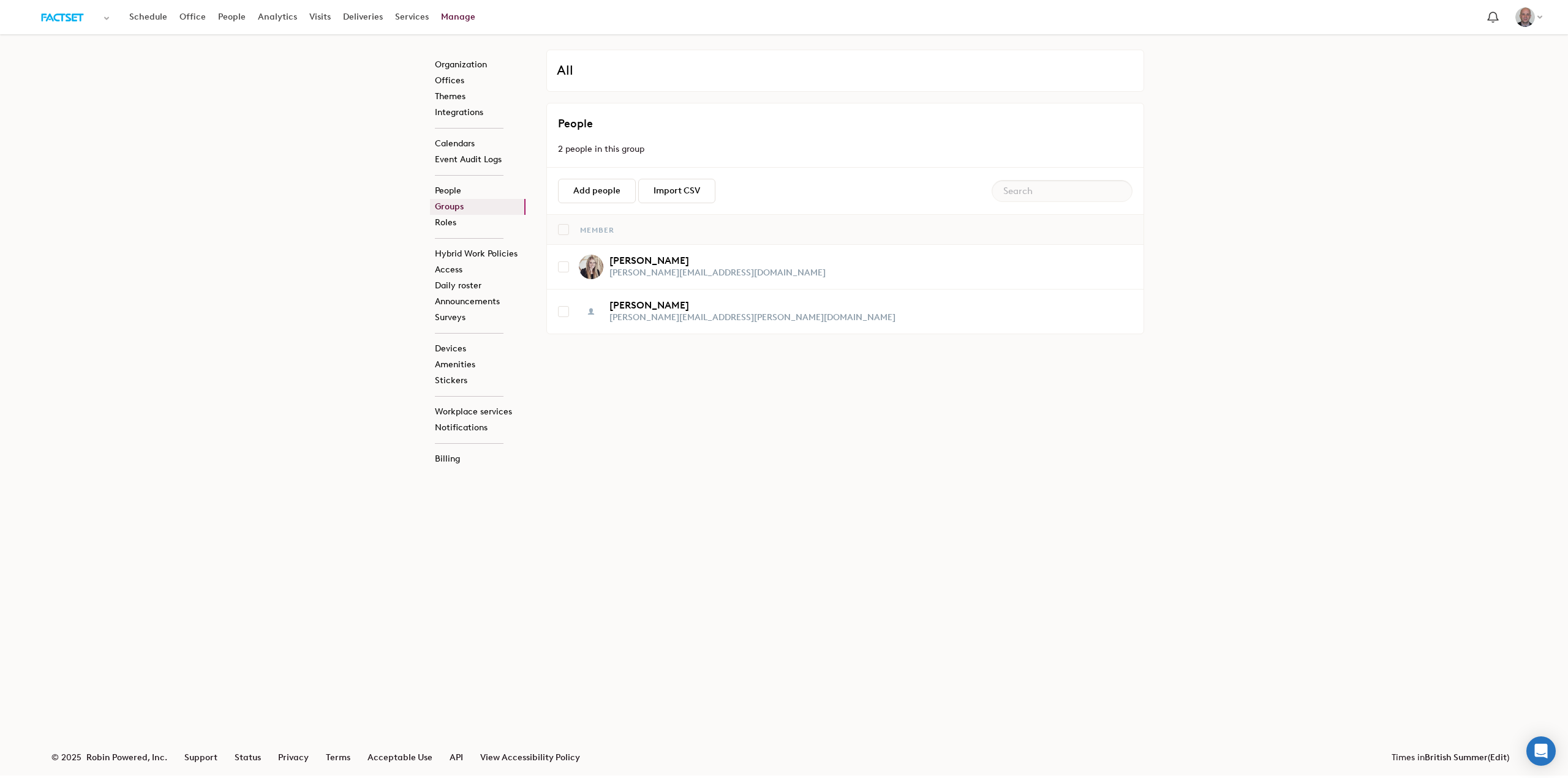
click at [456, 209] on link "Groups" at bounding box center [477, 207] width 95 height 16
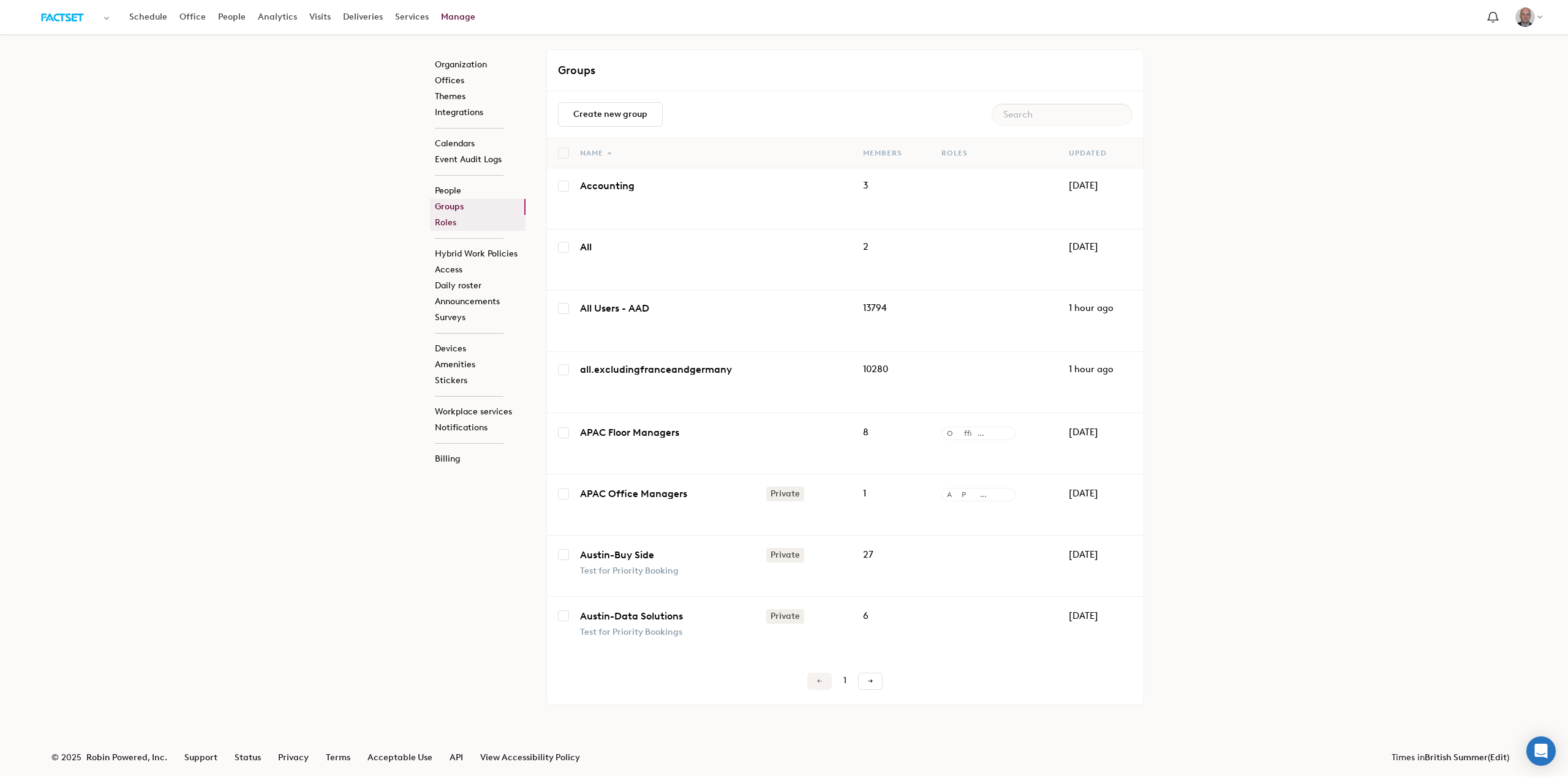
click at [443, 225] on link "Roles" at bounding box center [477, 223] width 95 height 16
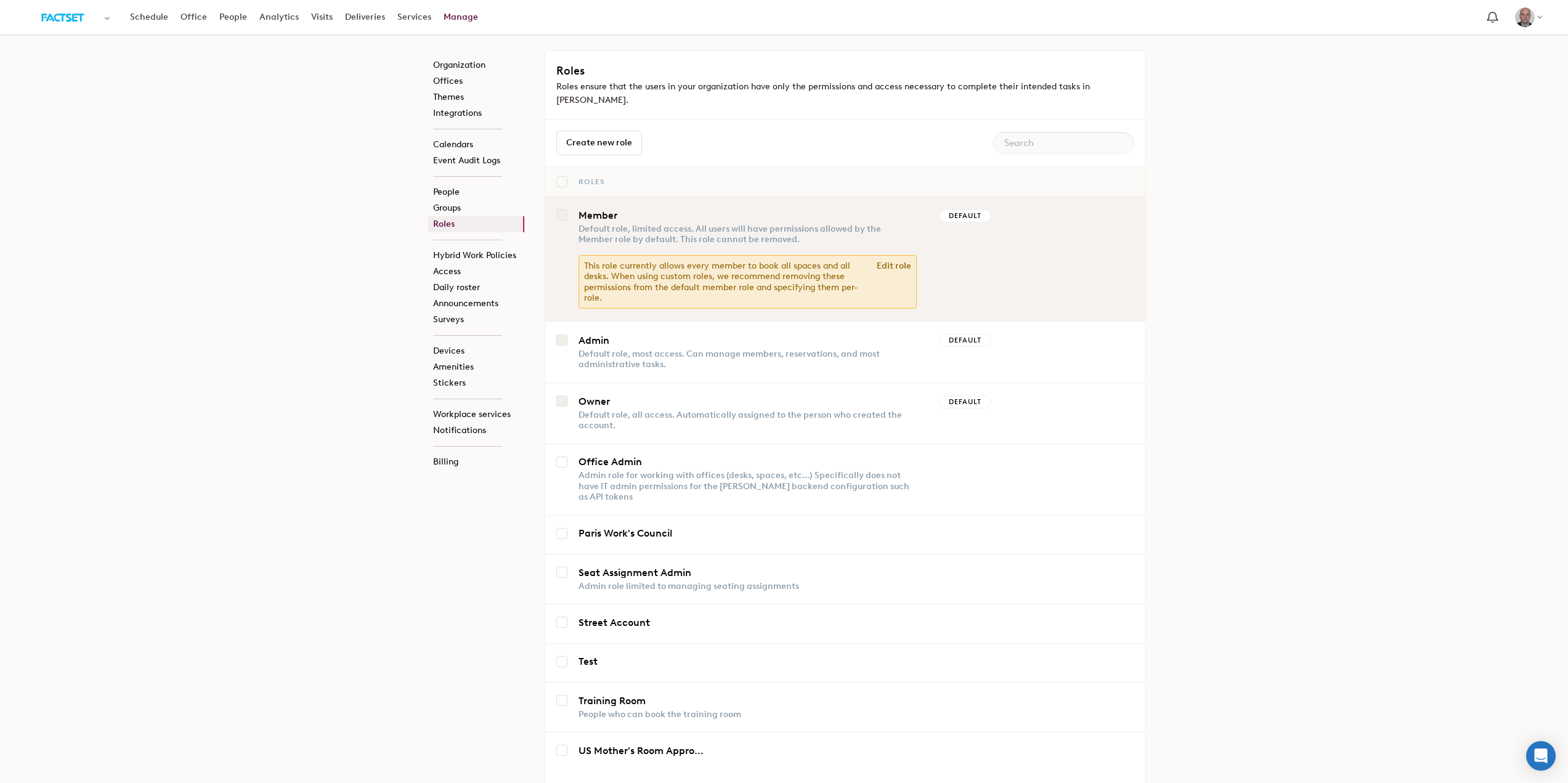
click at [593, 196] on td "Member Default role, limited access. All users will have permissions allowed by…" at bounding box center [747, 259] width 360 height 126
click at [592, 211] on link "Member" at bounding box center [643, 215] width 129 height 10
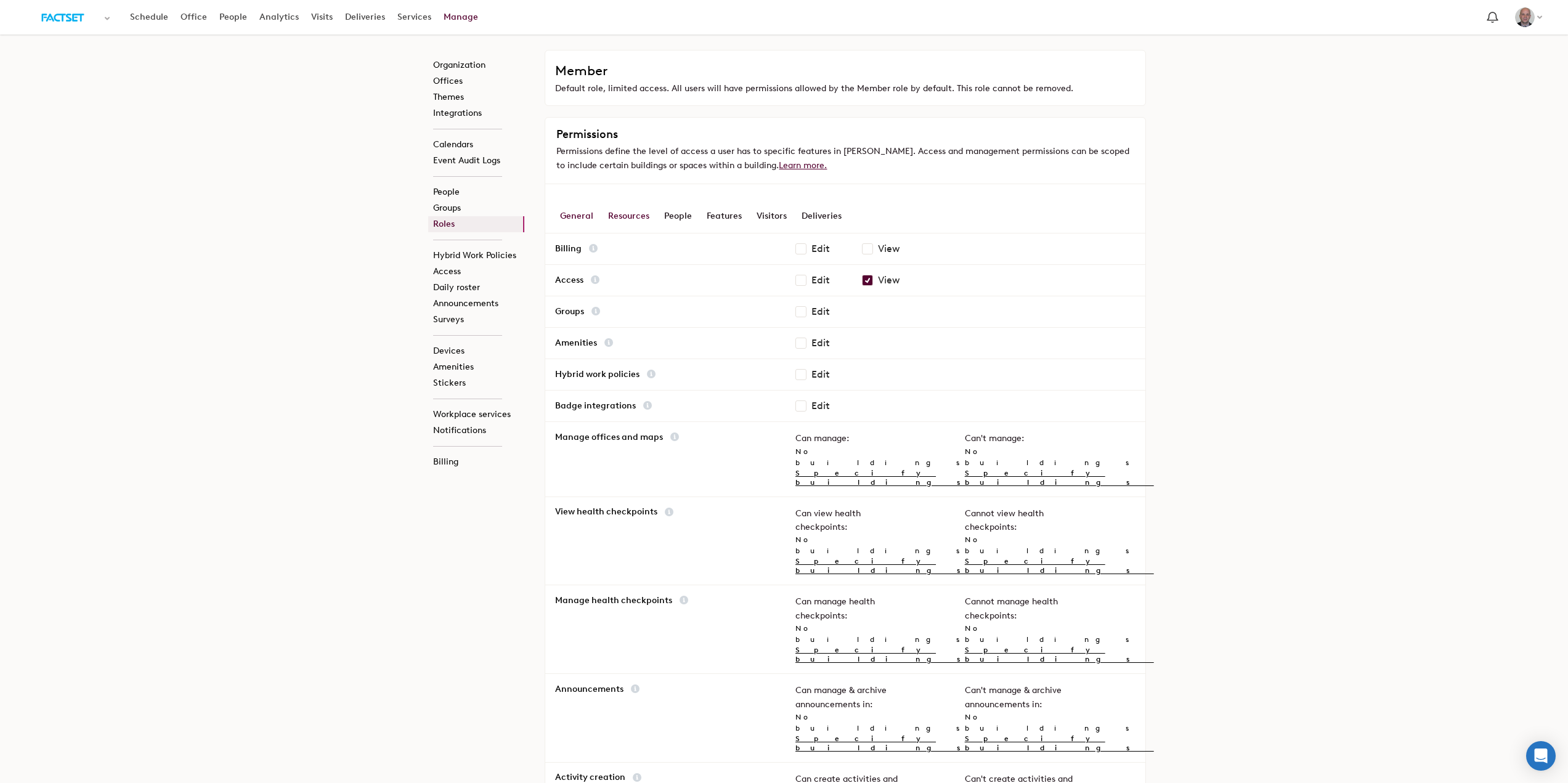
click at [621, 218] on div "Resources" at bounding box center [628, 216] width 41 height 34
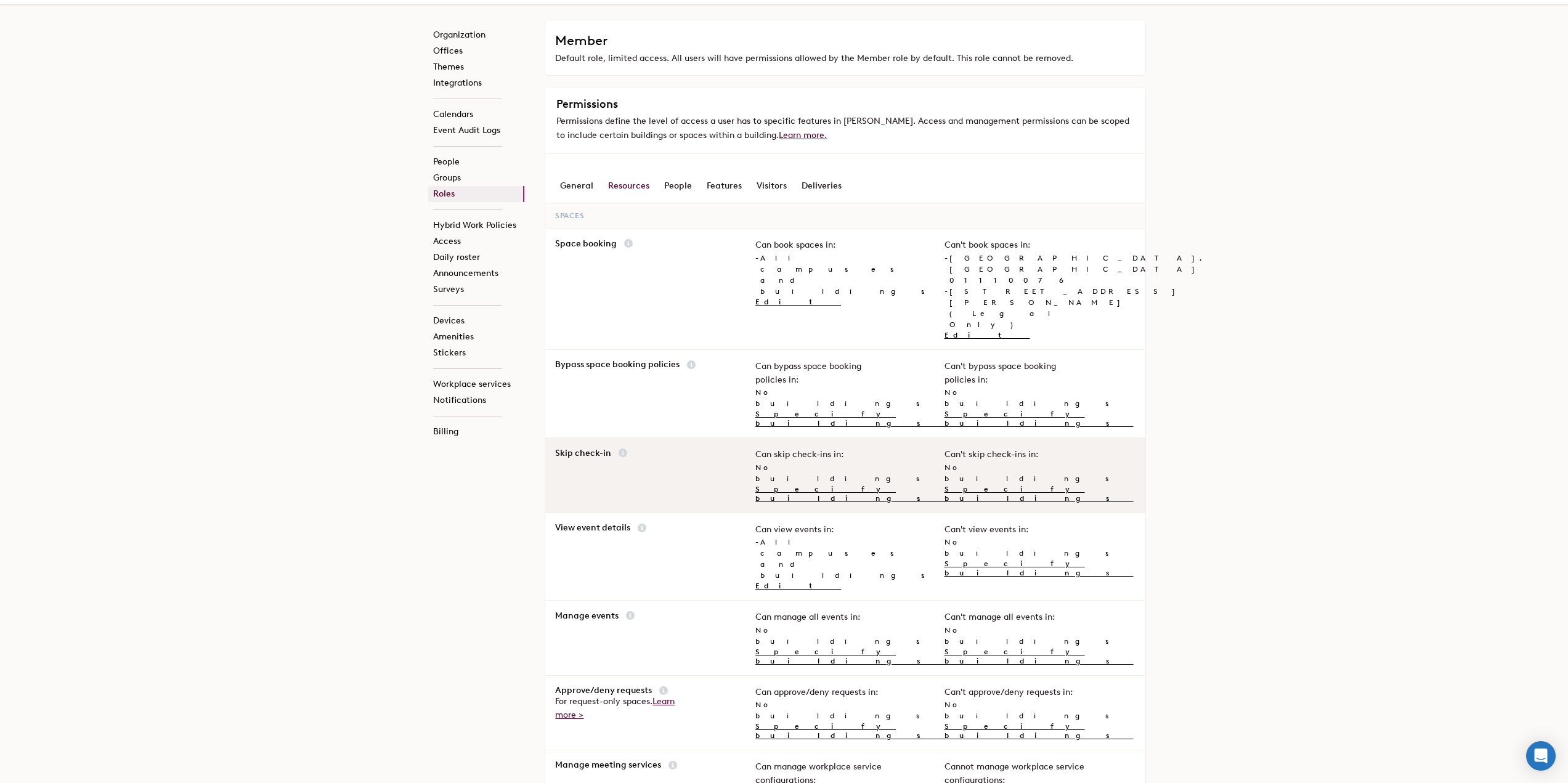
scroll to position [431, 0]
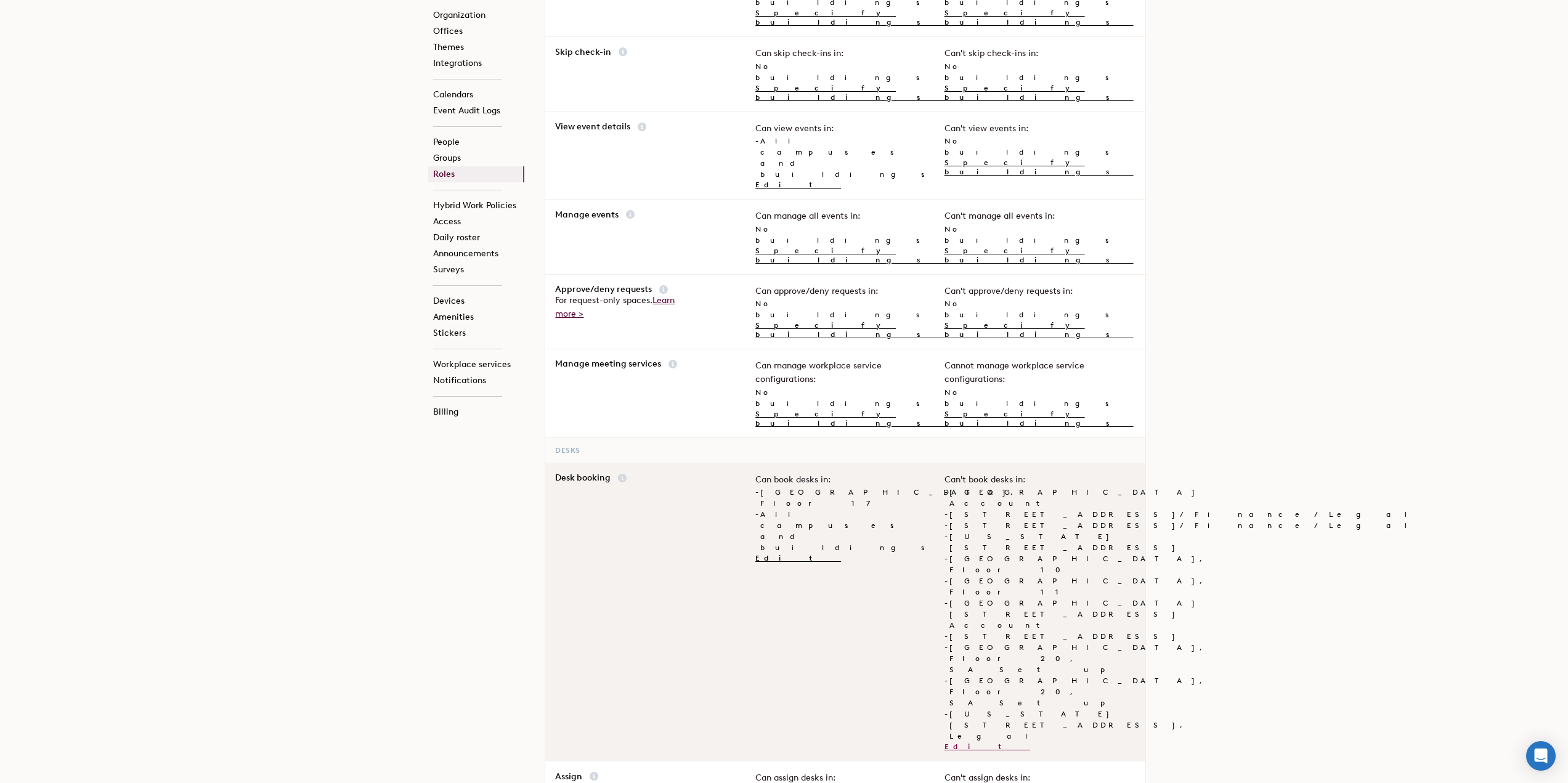
click at [949, 743] on link "Edit" at bounding box center [988, 747] width 86 height 9
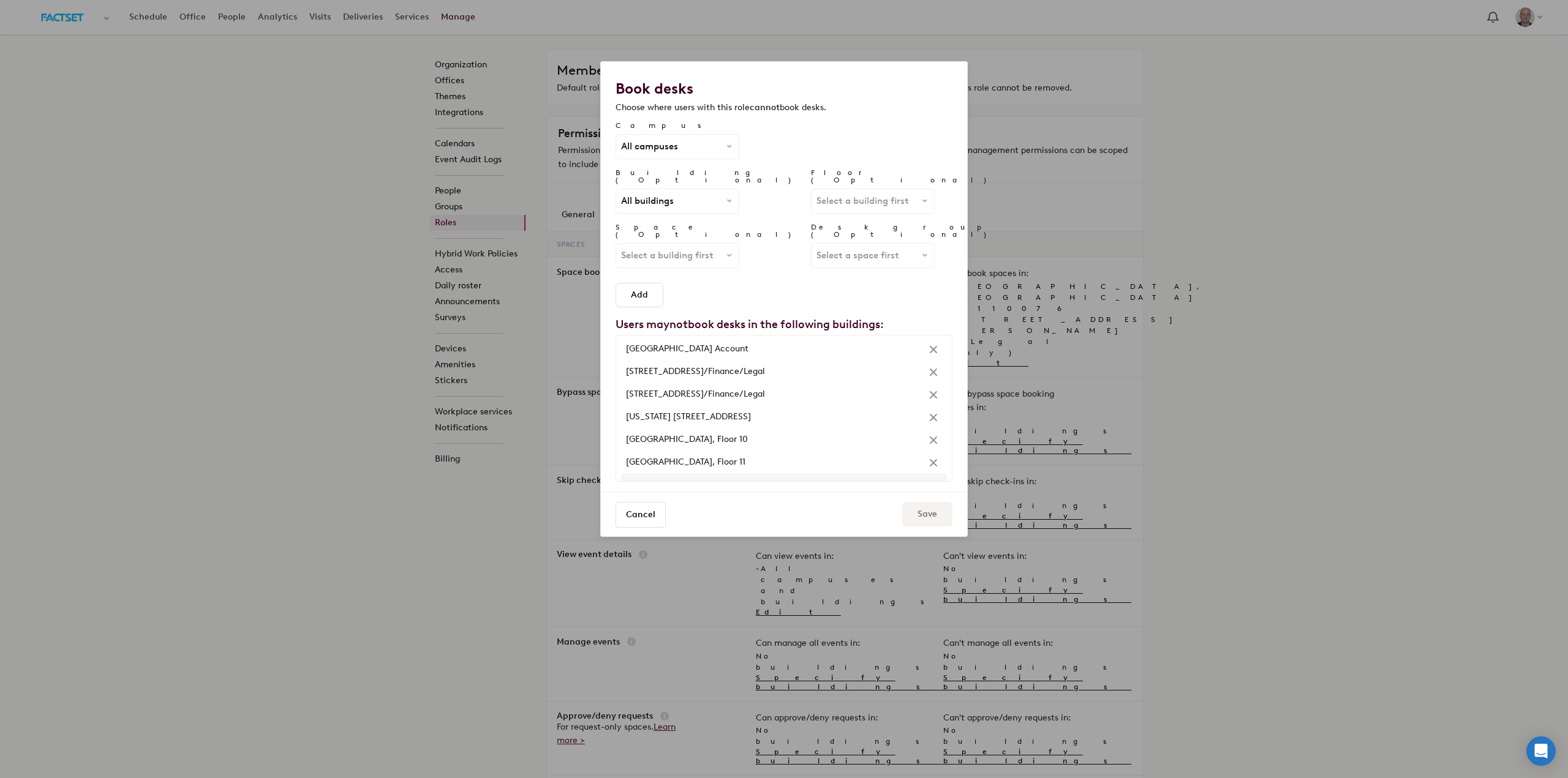
scroll to position [0, 0]
click at [690, 201] on div "All buildings All buildings Amsterdam Austin Boston One Beacon Charlotte Chicag…" at bounding box center [677, 201] width 122 height 24
click at [695, 208] on link "London Broadgate Quarter" at bounding box center [718, 216] width 183 height 17
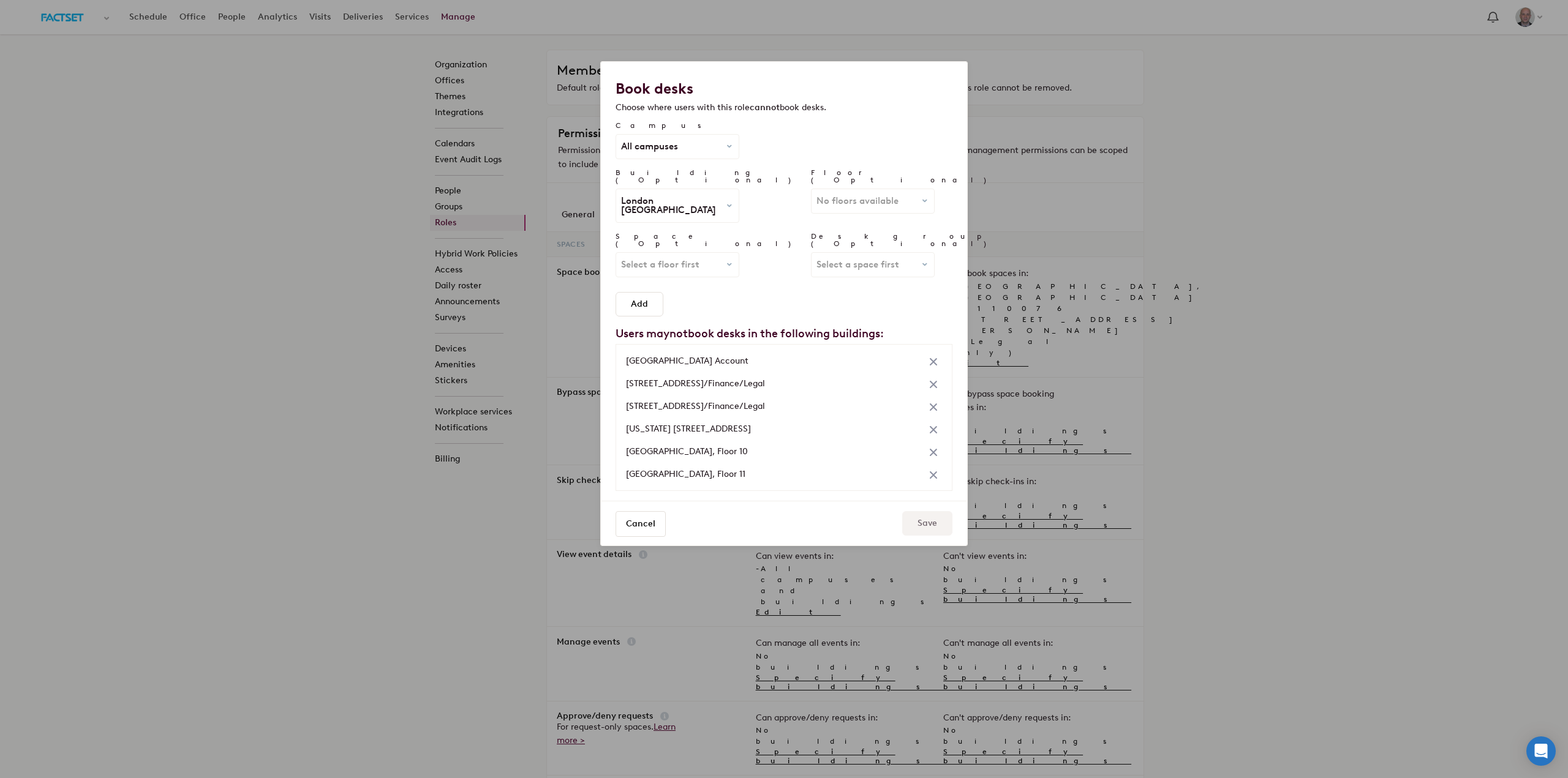
click at [812, 200] on div "No floors available All floors" at bounding box center [873, 201] width 122 height 24
click at [824, 234] on link "Floor 10" at bounding box center [864, 242] width 81 height 17
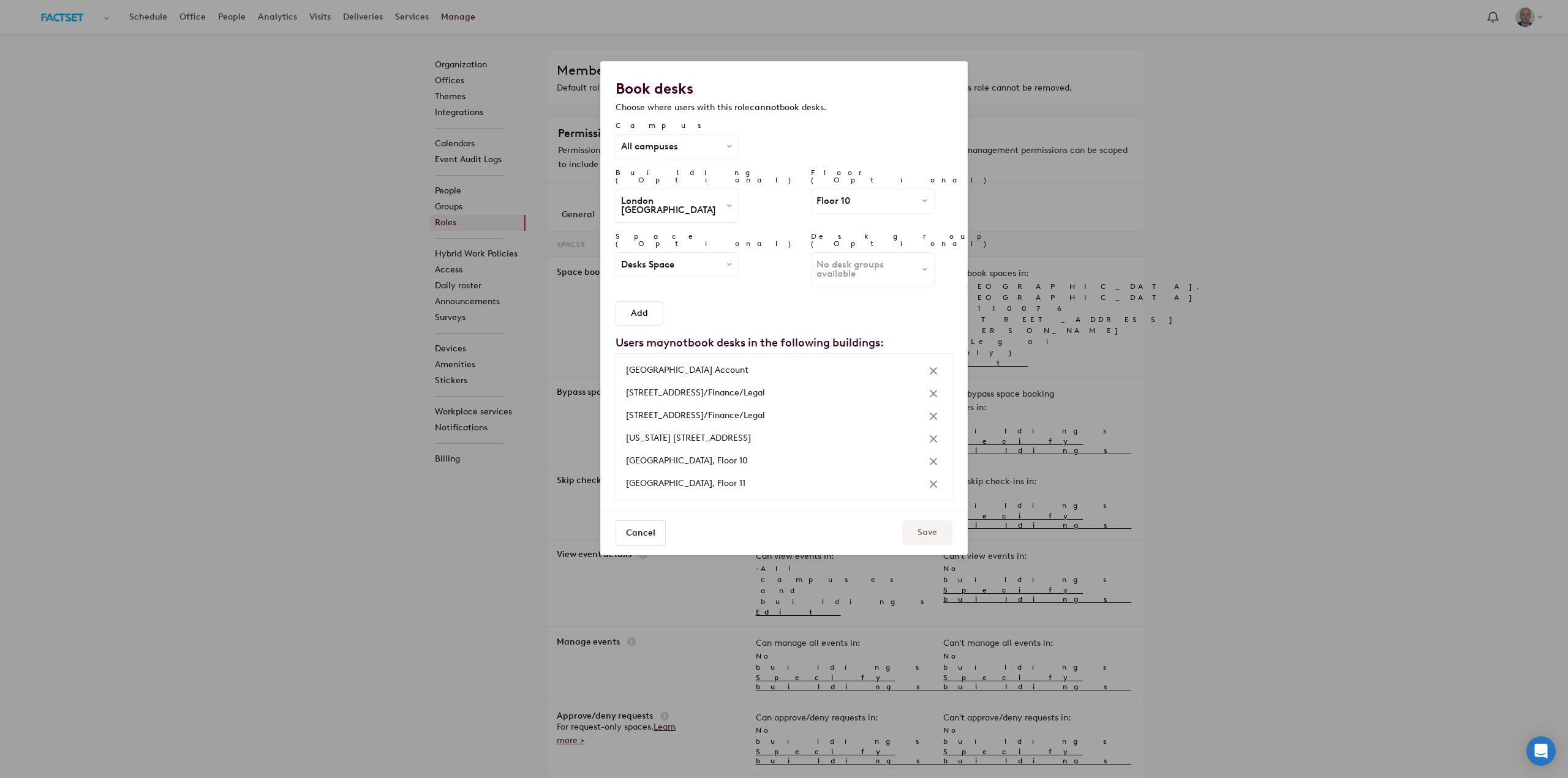
click at [672, 257] on div "Desks Space All spaces Desks Space" at bounding box center [677, 265] width 122 height 24
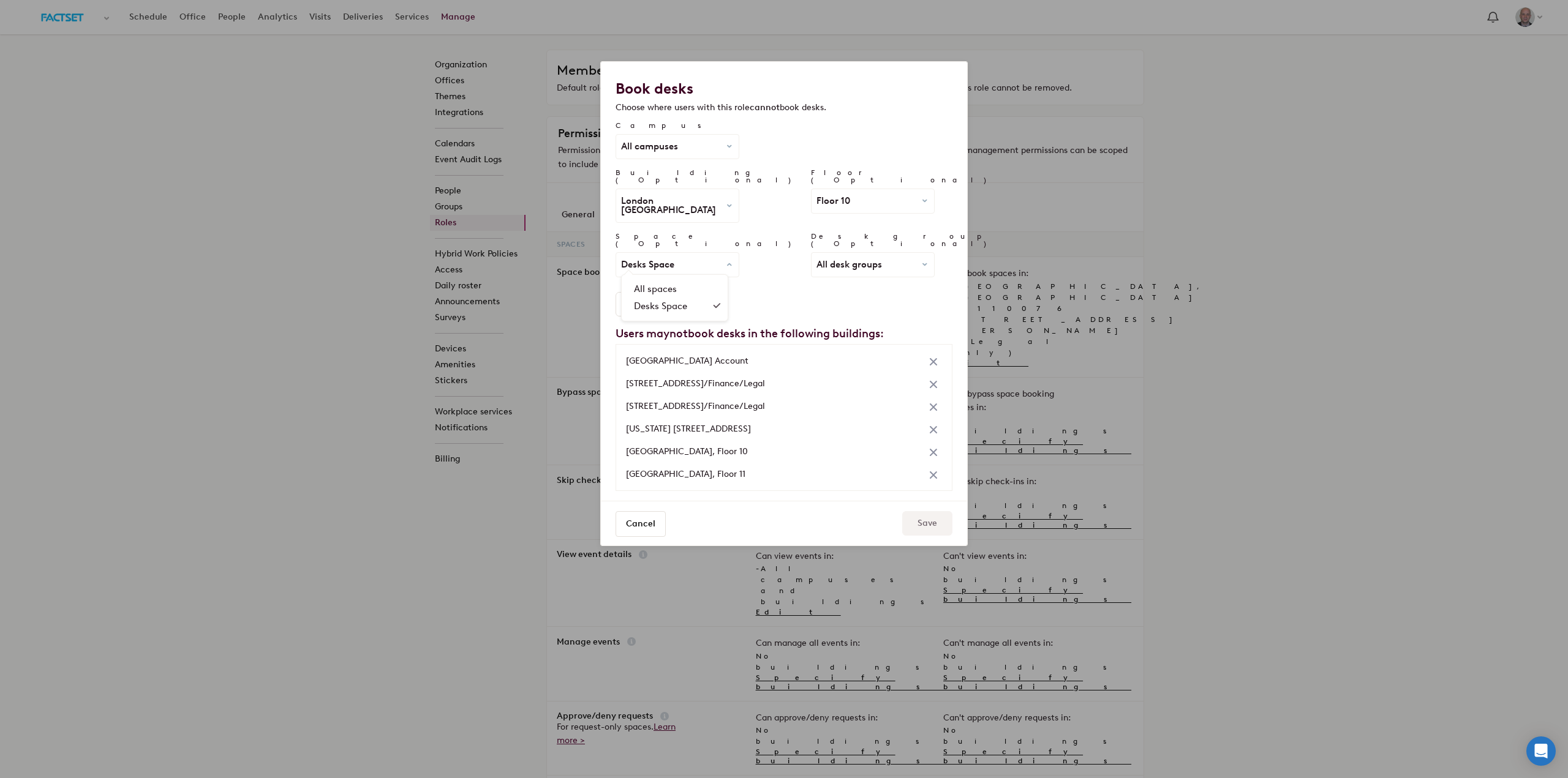
click at [710, 253] on div "Desks Space All spaces Desks Space" at bounding box center [677, 265] width 122 height 24
click at [817, 260] on span "All desk groups" at bounding box center [850, 265] width 66 height 9
click at [824, 299] on link "Cusip" at bounding box center [876, 307] width 106 height 17
click at [645, 292] on button "Add" at bounding box center [640, 304] width 48 height 24
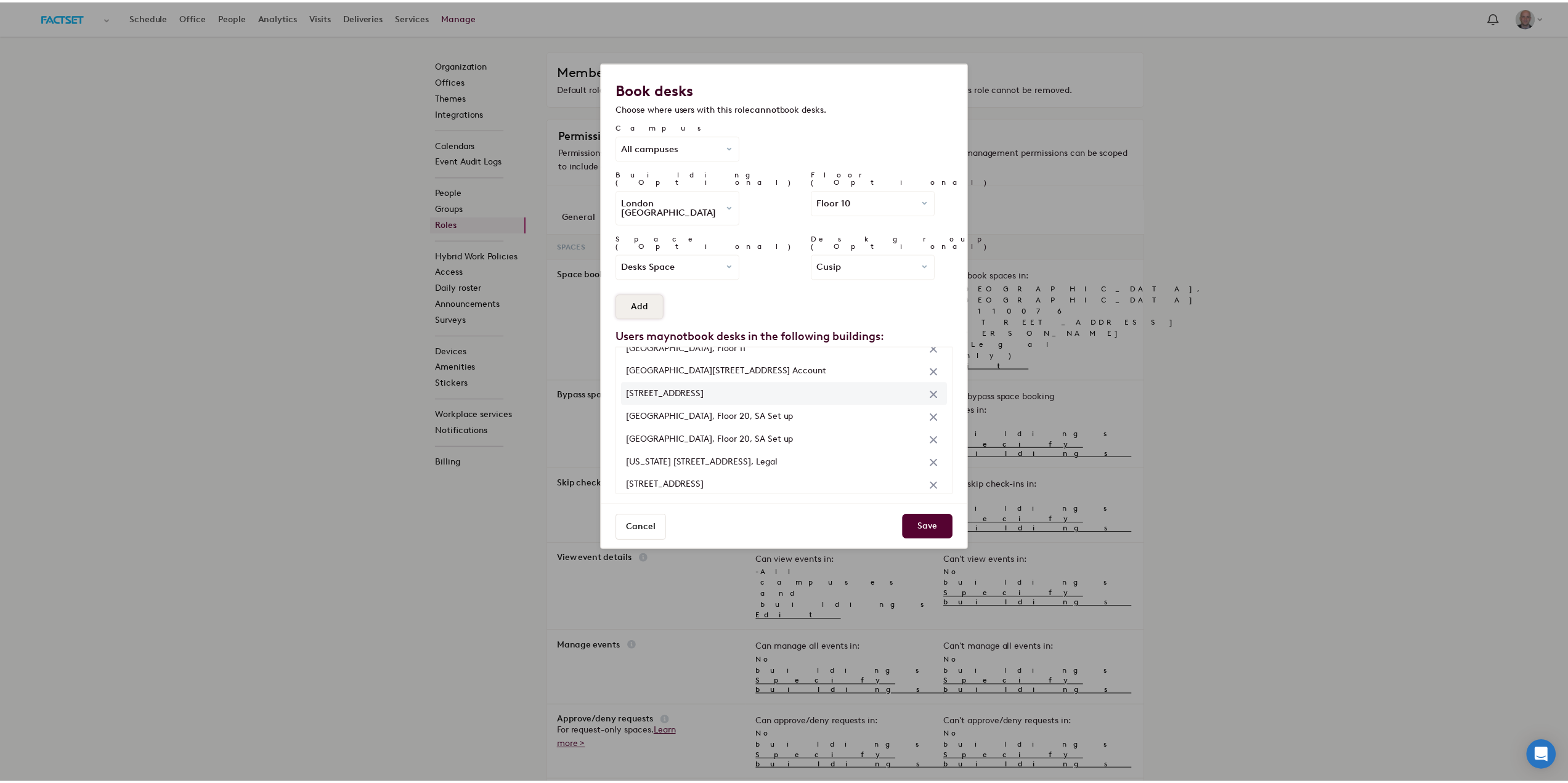
scroll to position [137, 0]
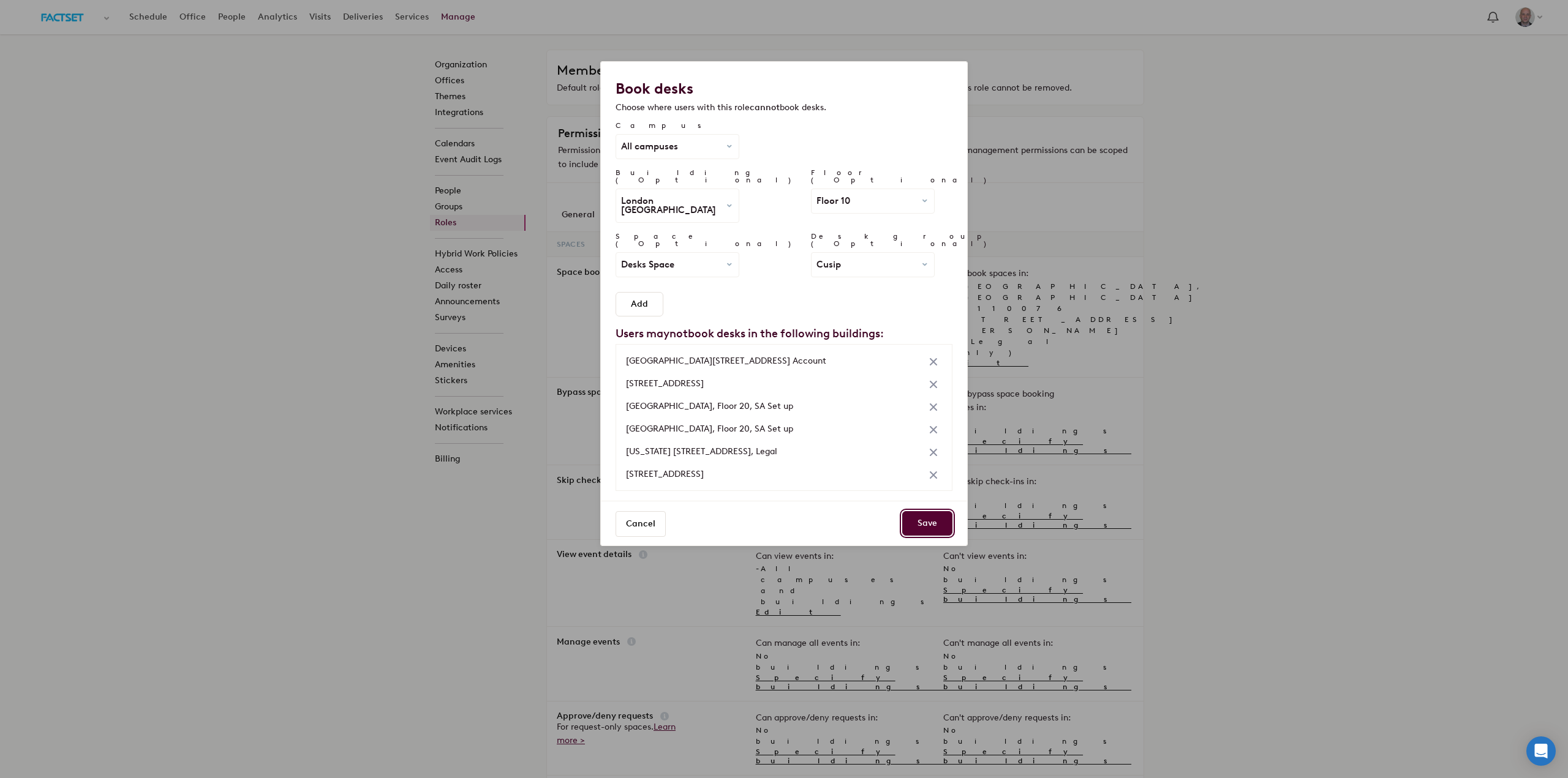
click at [929, 512] on button "Save" at bounding box center [927, 523] width 50 height 24
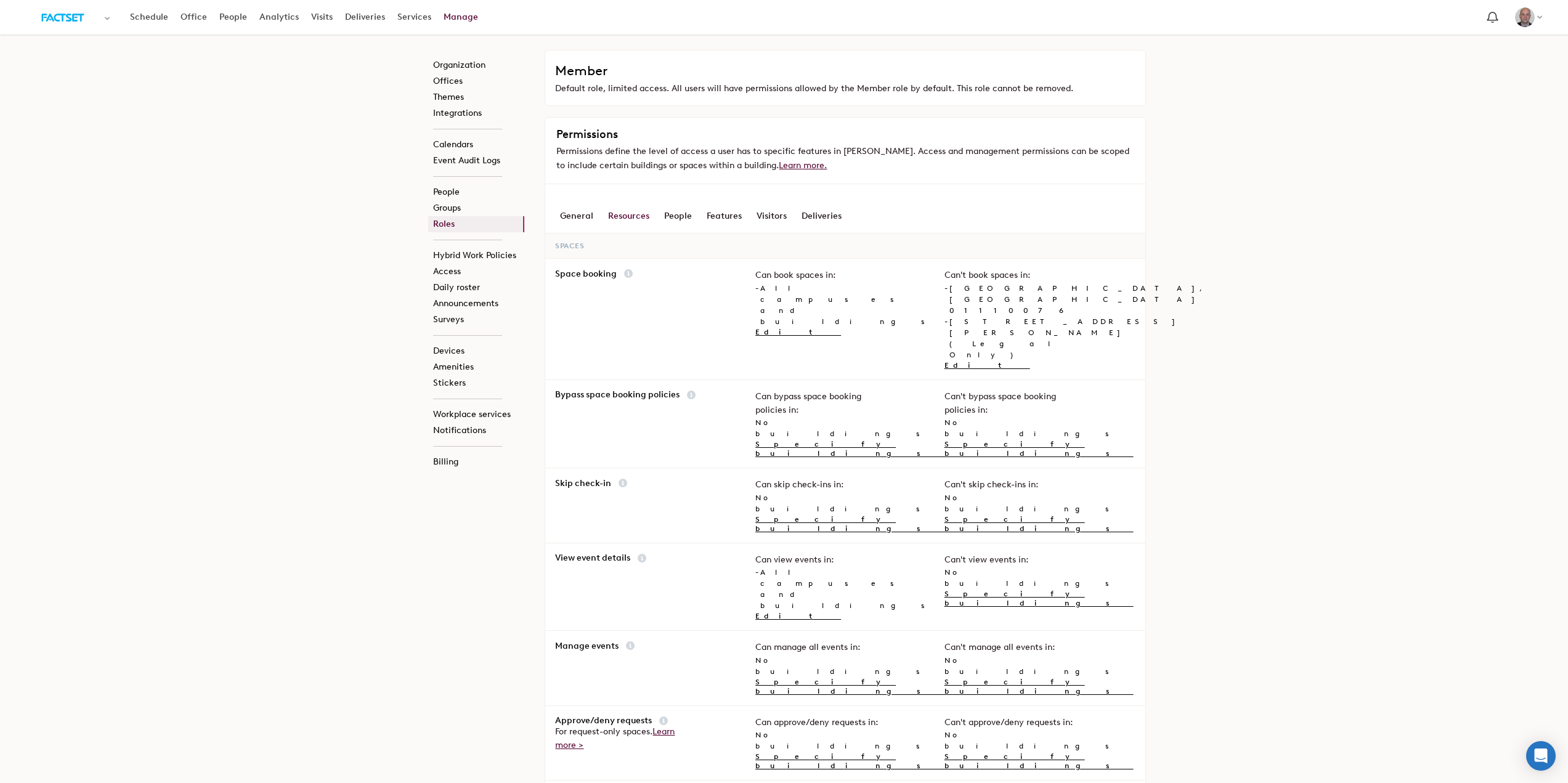
click at [476, 220] on link "Roles" at bounding box center [476, 224] width 96 height 16
